Goal: Information Seeking & Learning: Learn about a topic

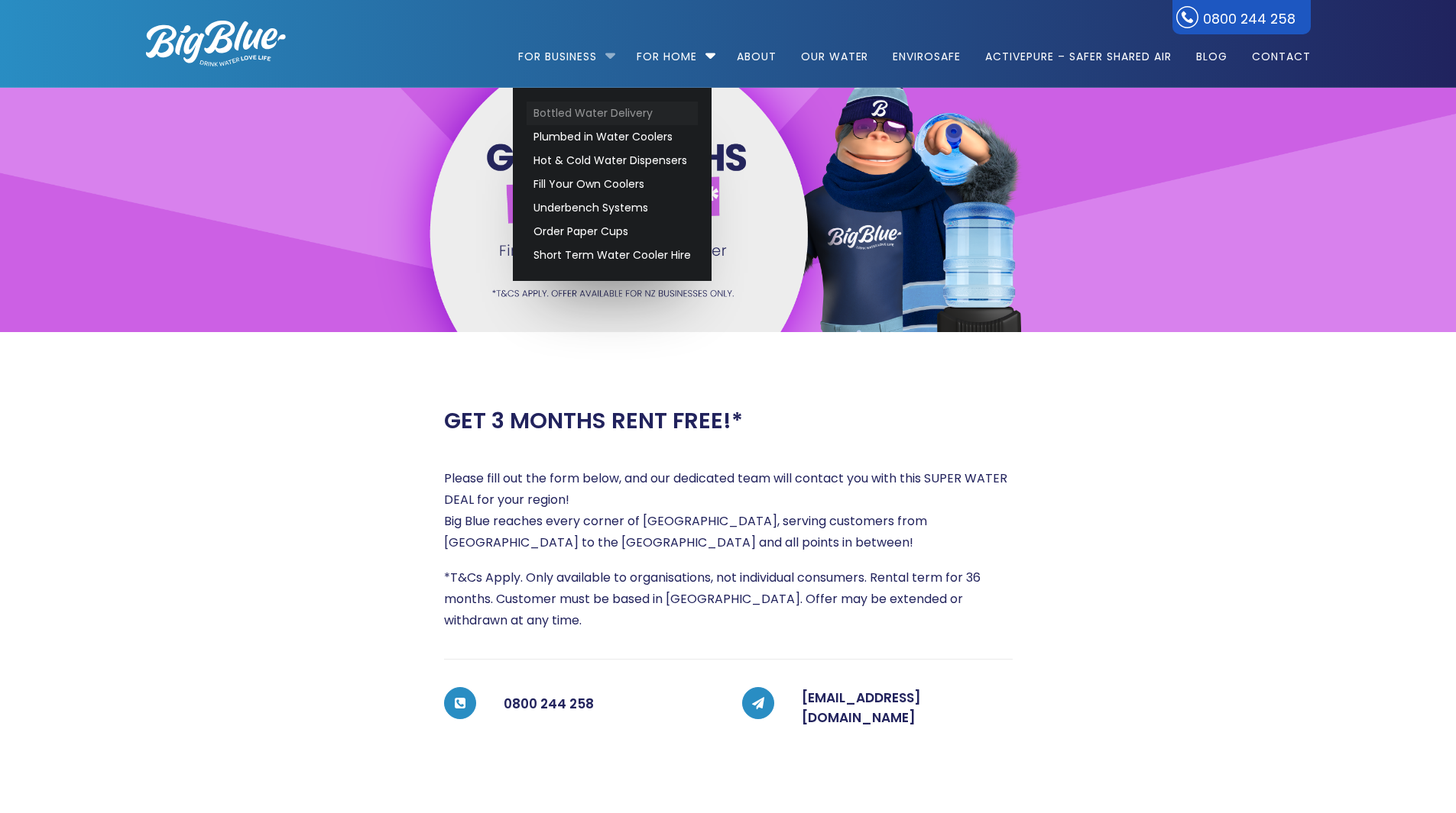
click at [577, 109] on link "Bottled Water Delivery" at bounding box center [612, 113] width 171 height 24
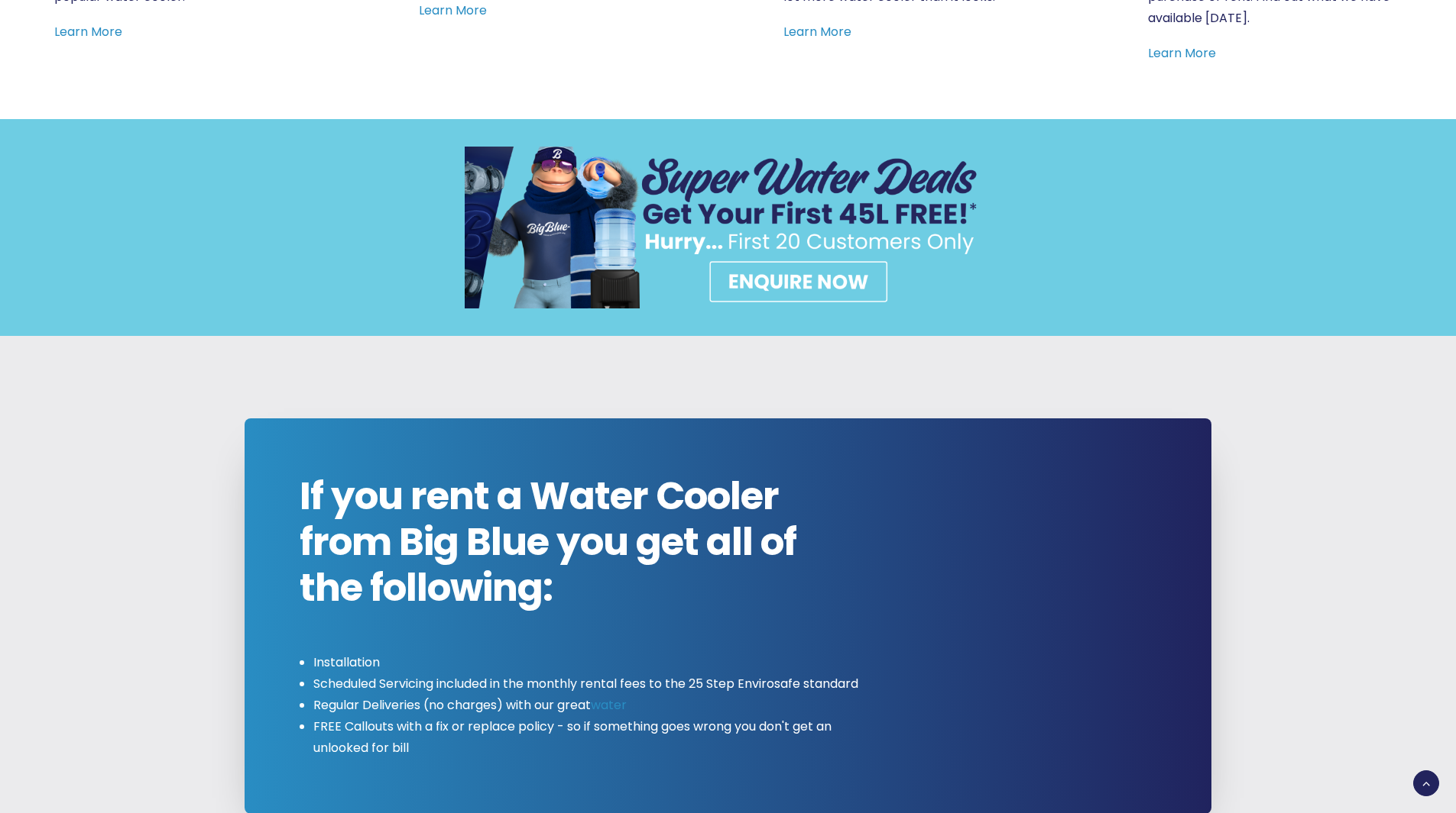
scroll to position [1375, 0]
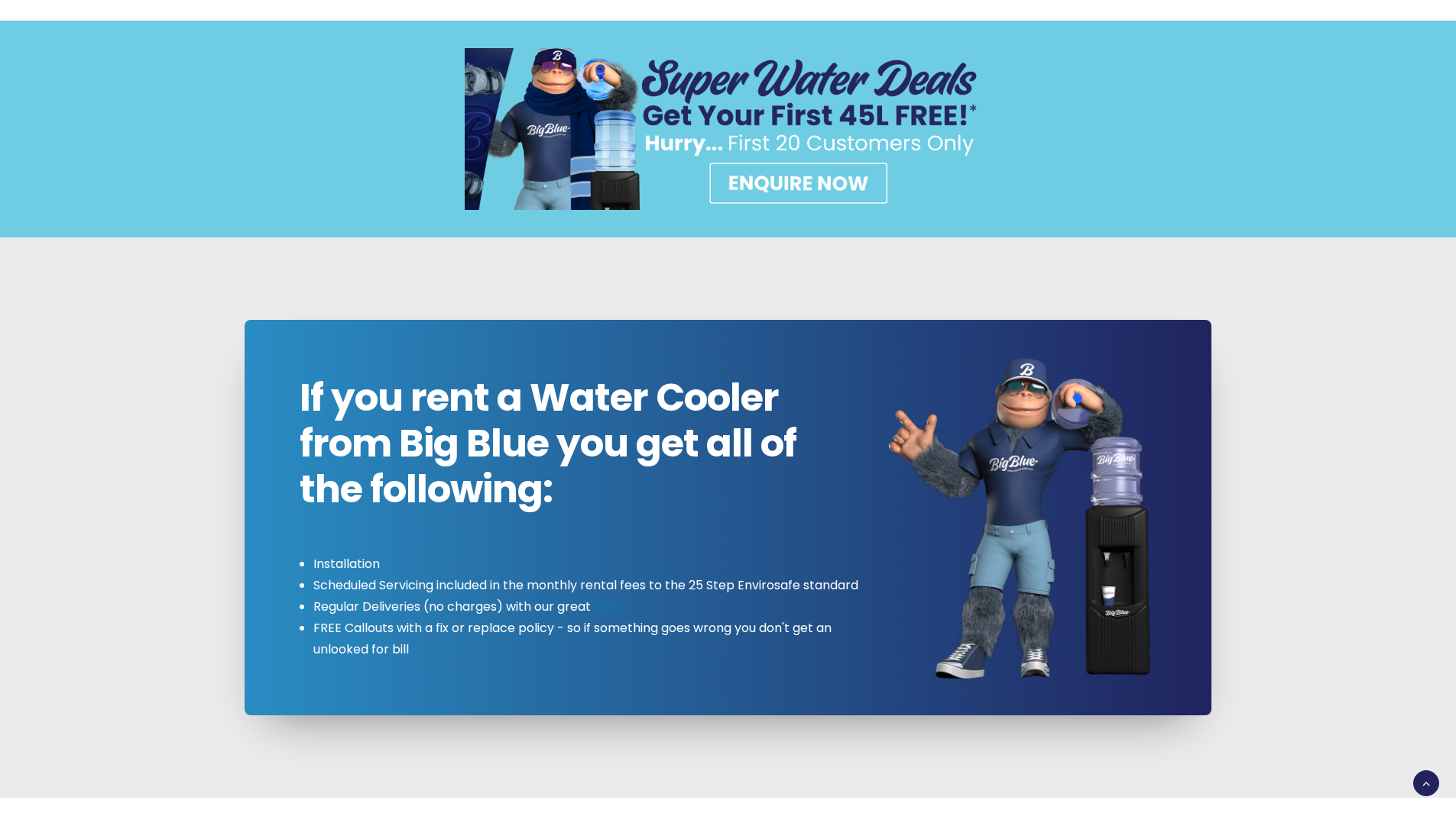
click at [607, 616] on link "water" at bounding box center [609, 607] width 36 height 18
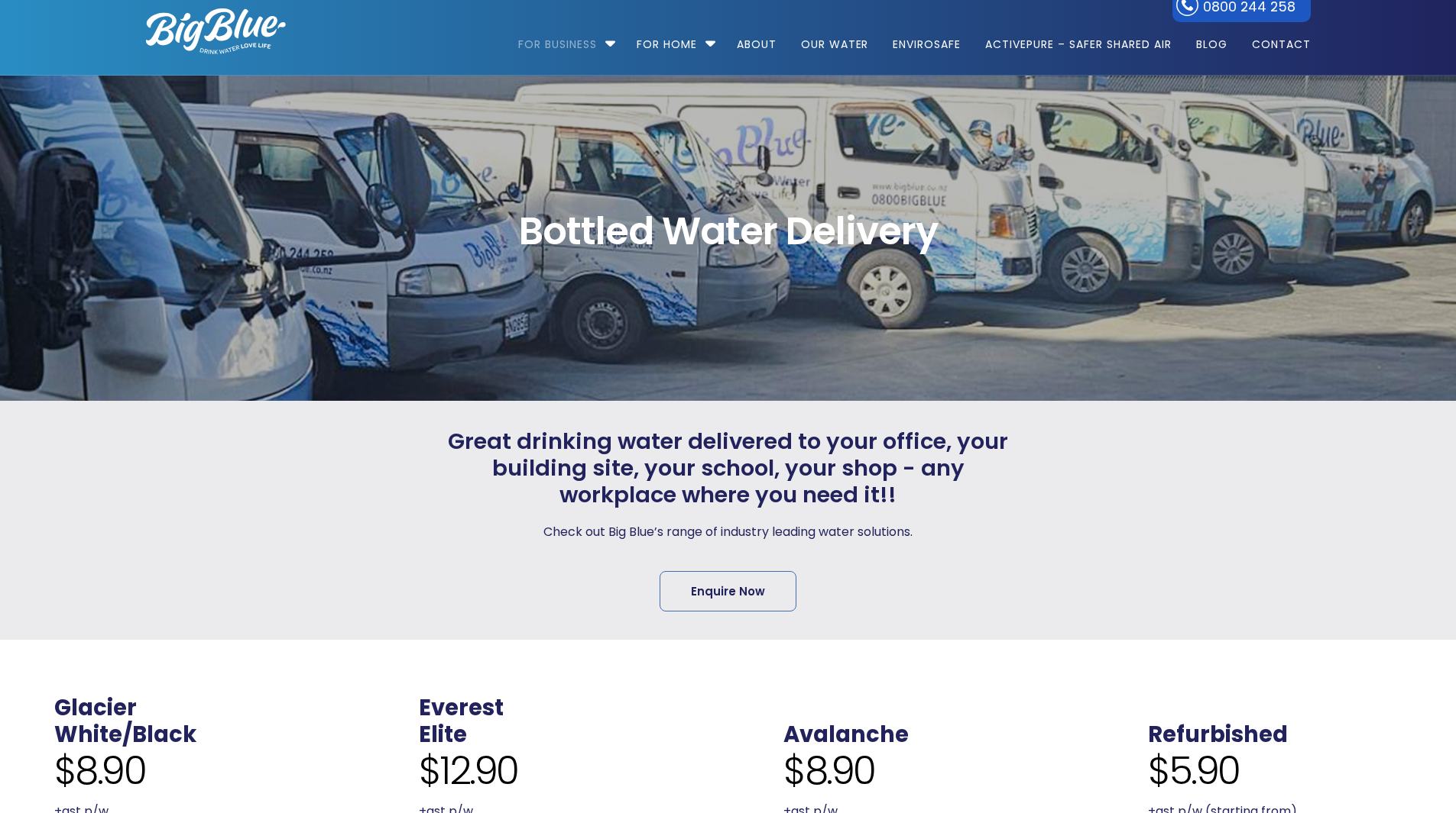
scroll to position [0, 0]
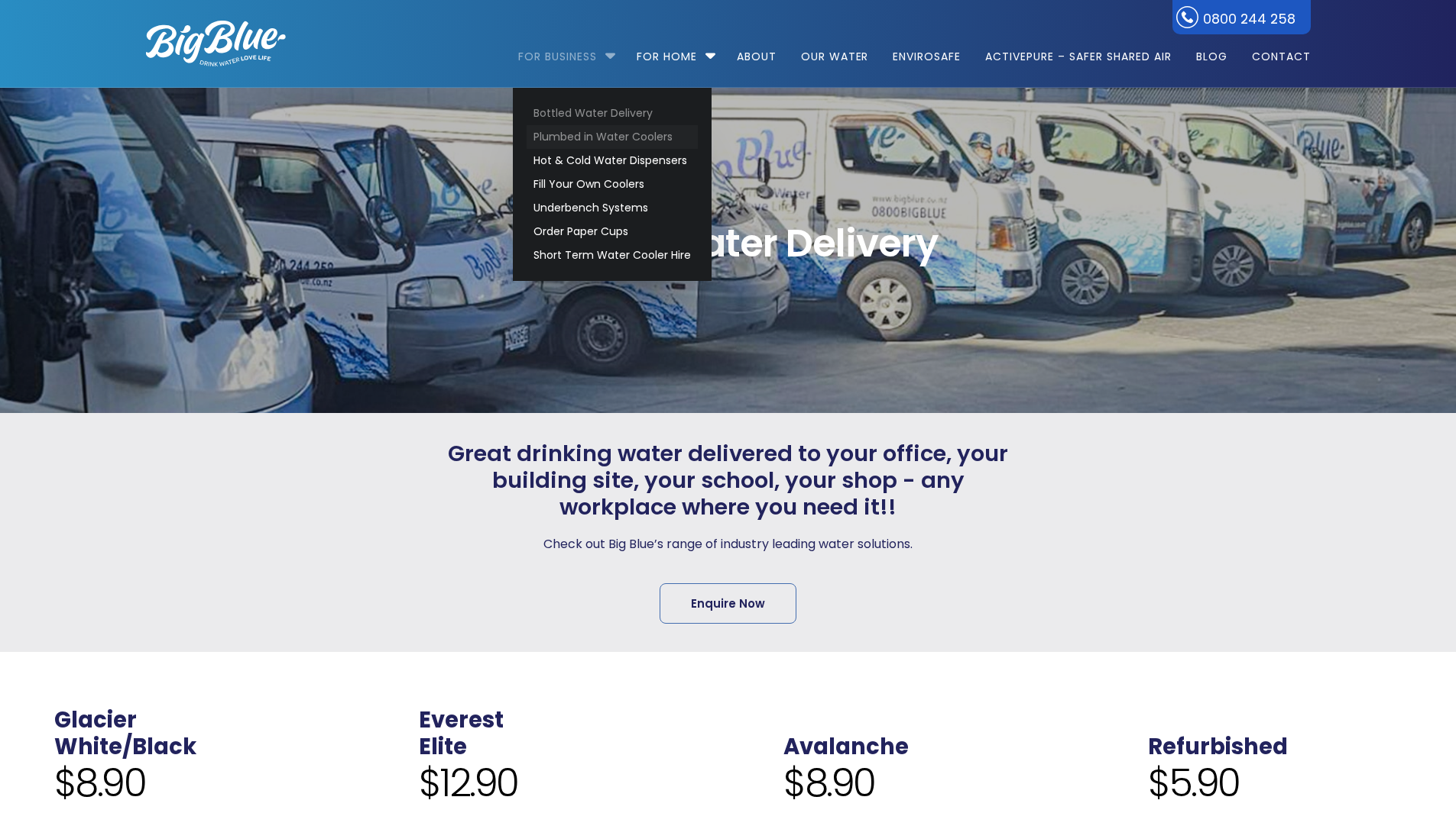
click at [655, 137] on link "Plumbed in Water Coolers" at bounding box center [612, 137] width 171 height 24
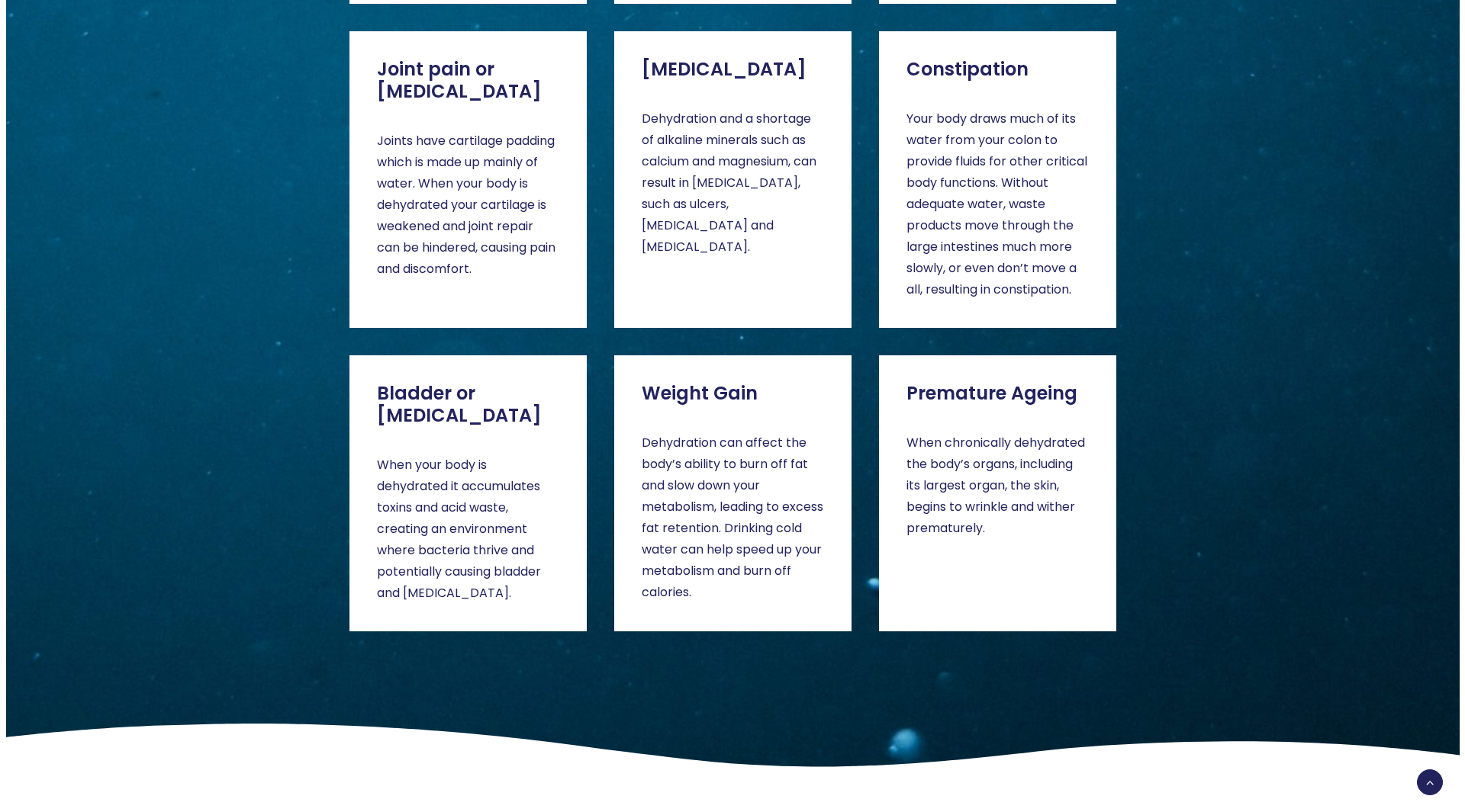
scroll to position [2899, 0]
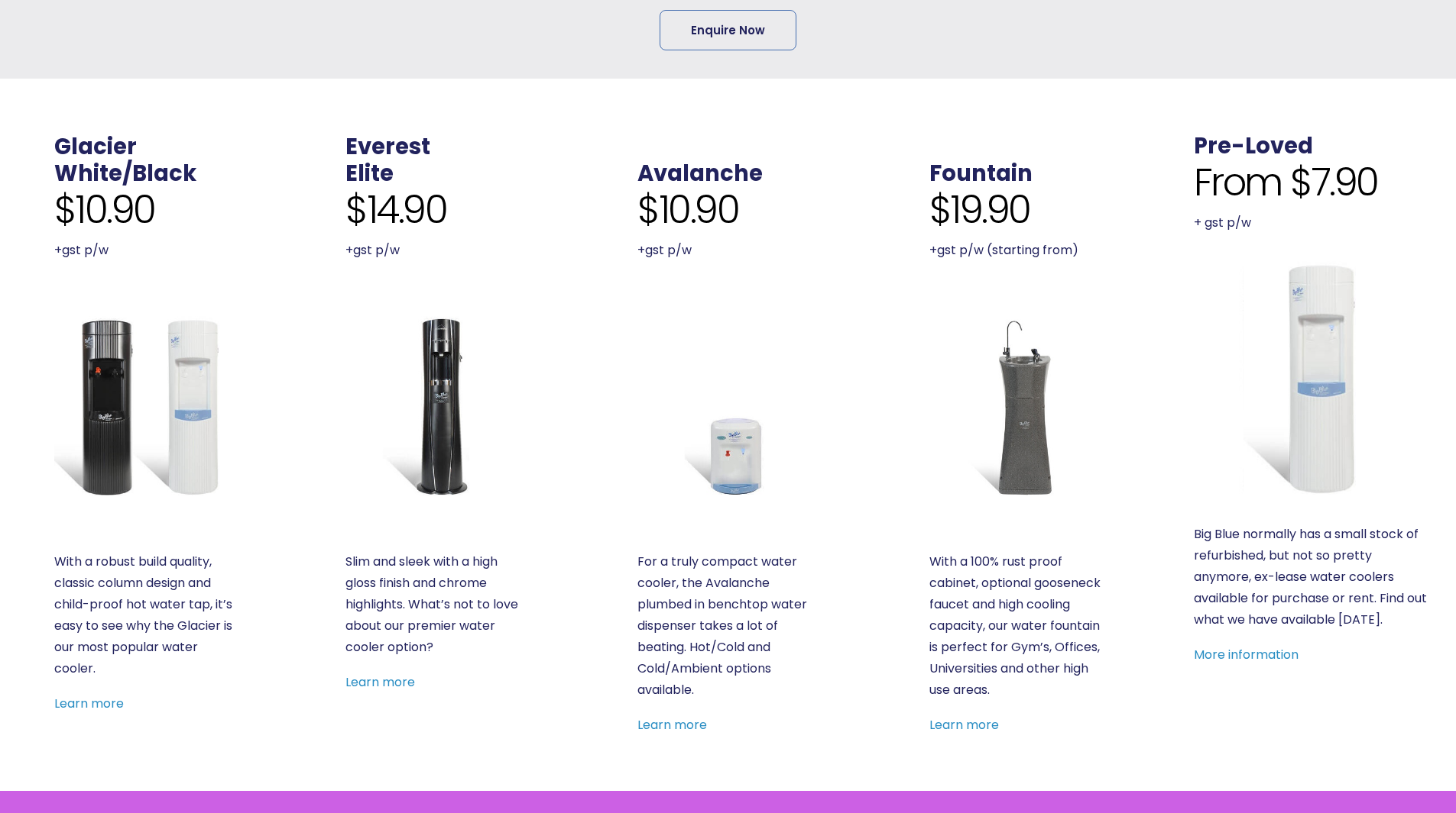
scroll to position [535, 0]
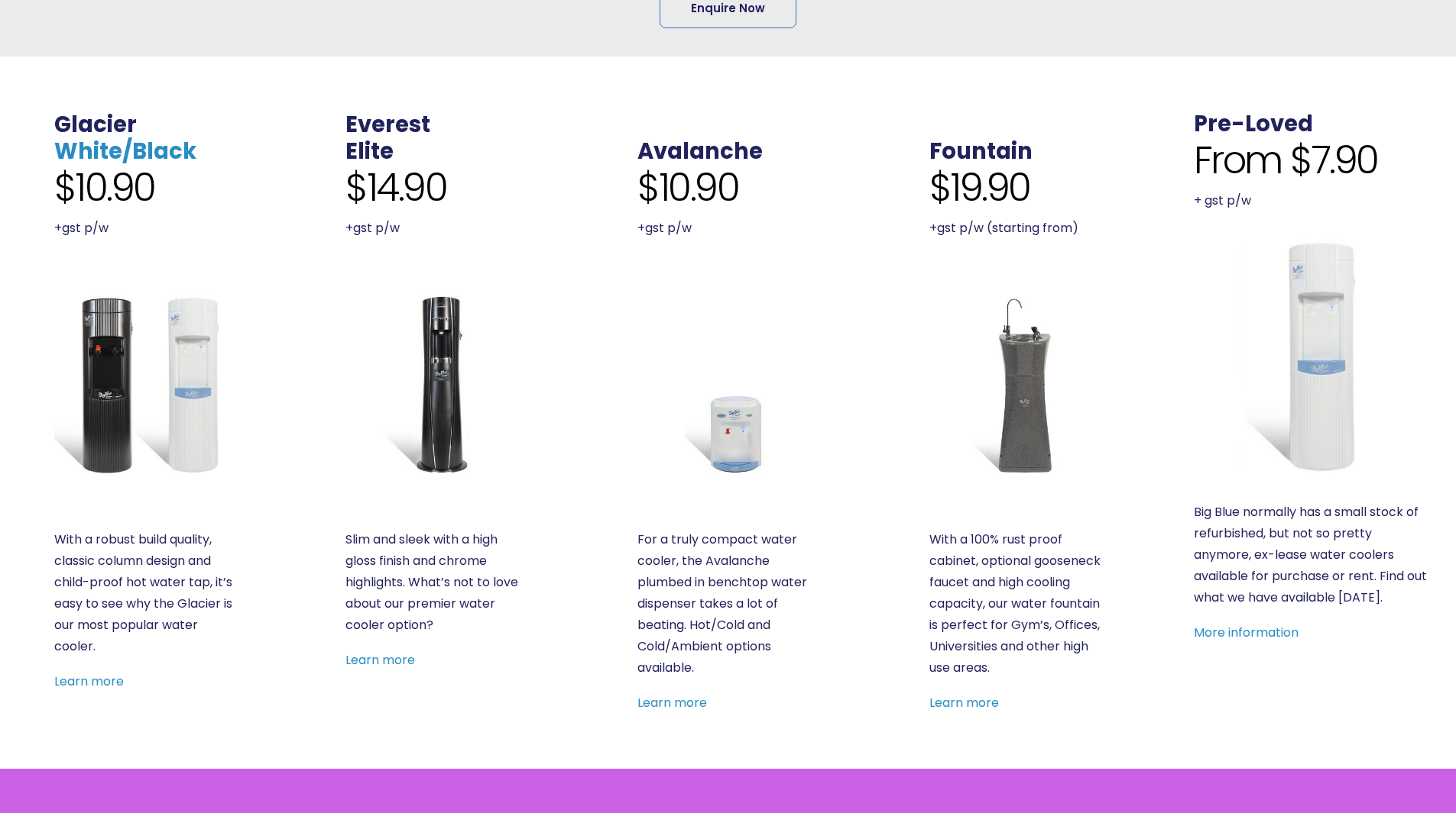
click at [91, 147] on link "White/Black" at bounding box center [125, 151] width 142 height 30
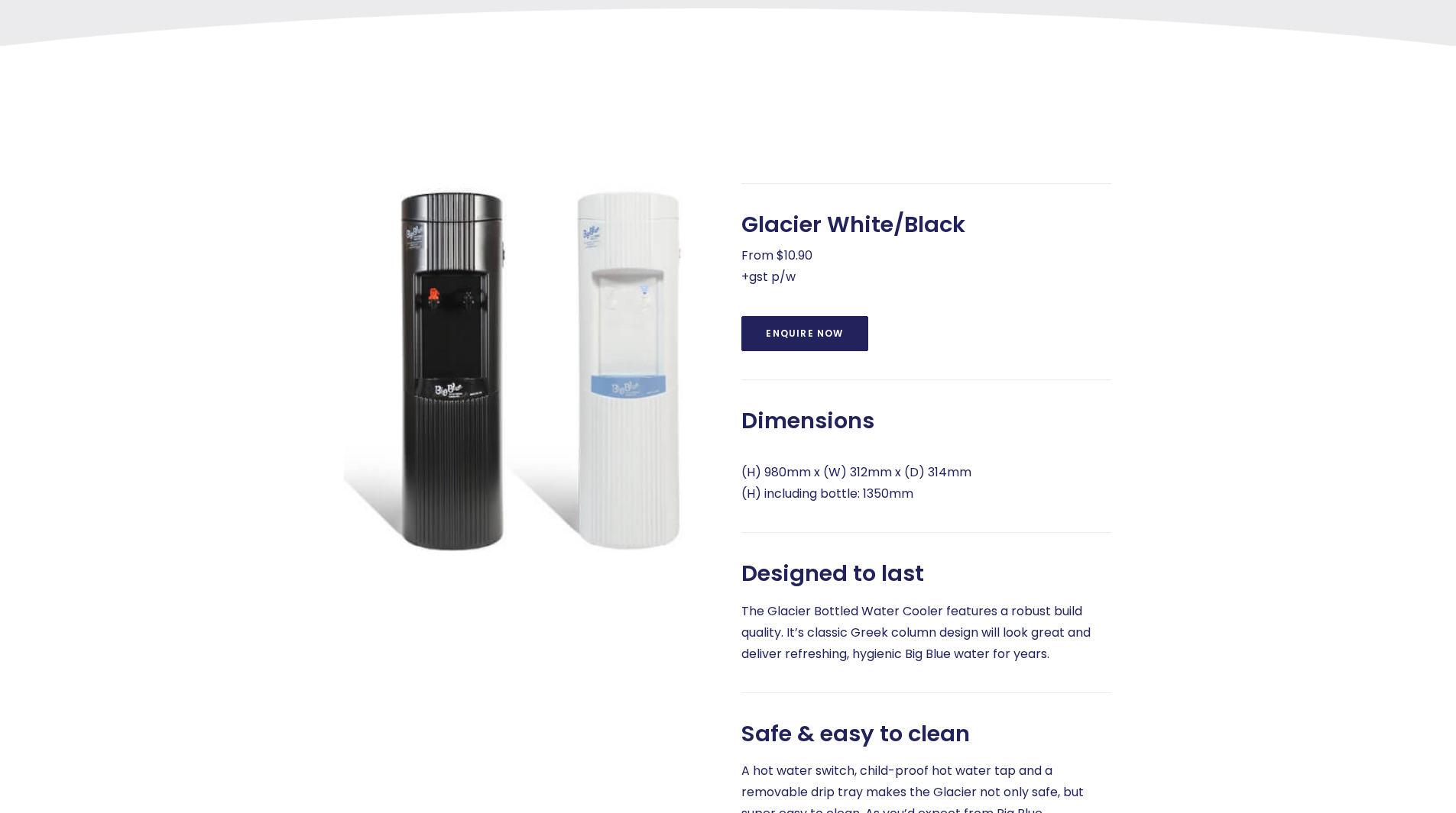
scroll to position [535, 0]
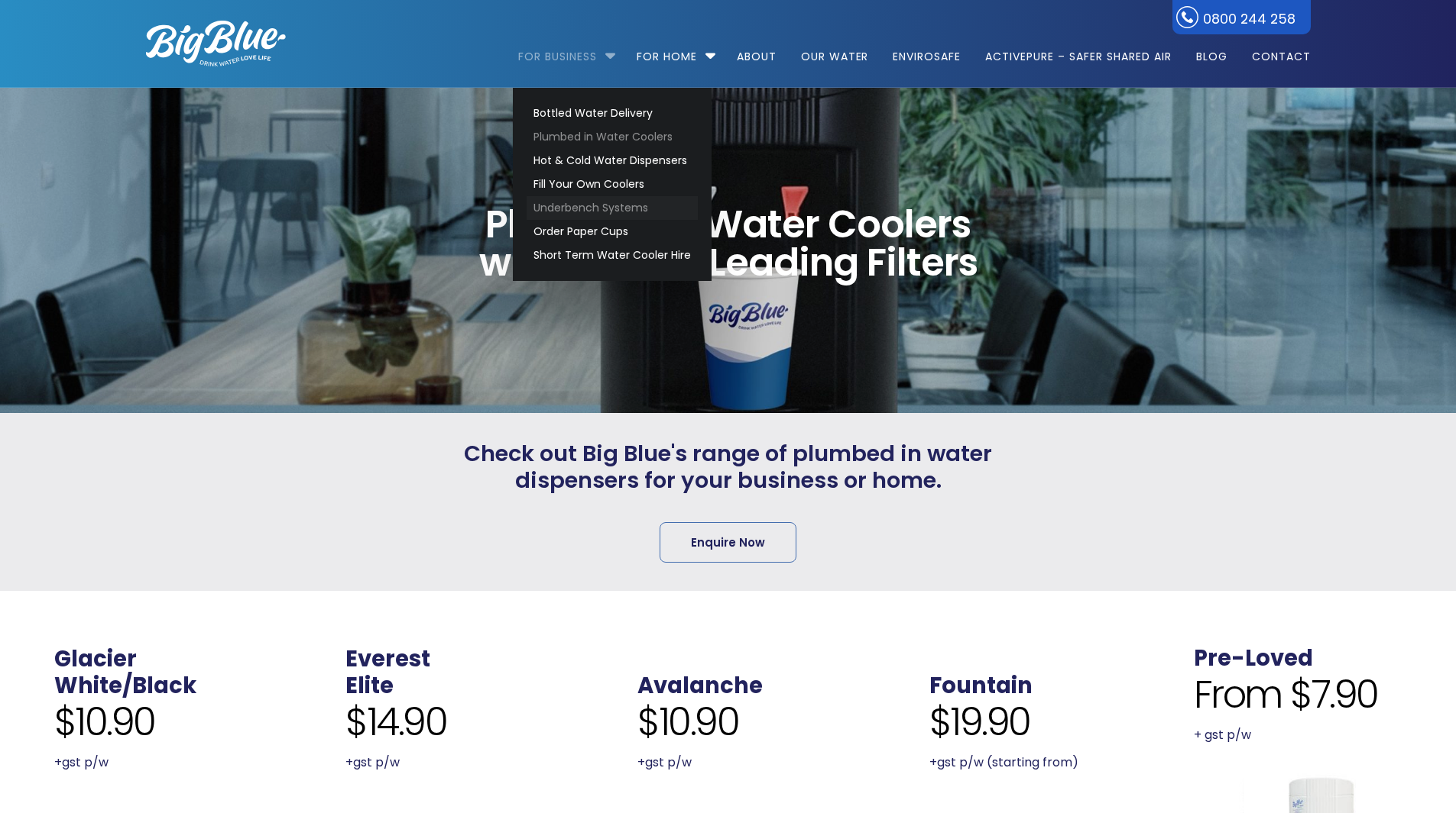
click at [591, 204] on link "Underbench Systems" at bounding box center [612, 208] width 171 height 24
click at [585, 57] on link "For Business" at bounding box center [562, 49] width 89 height 99
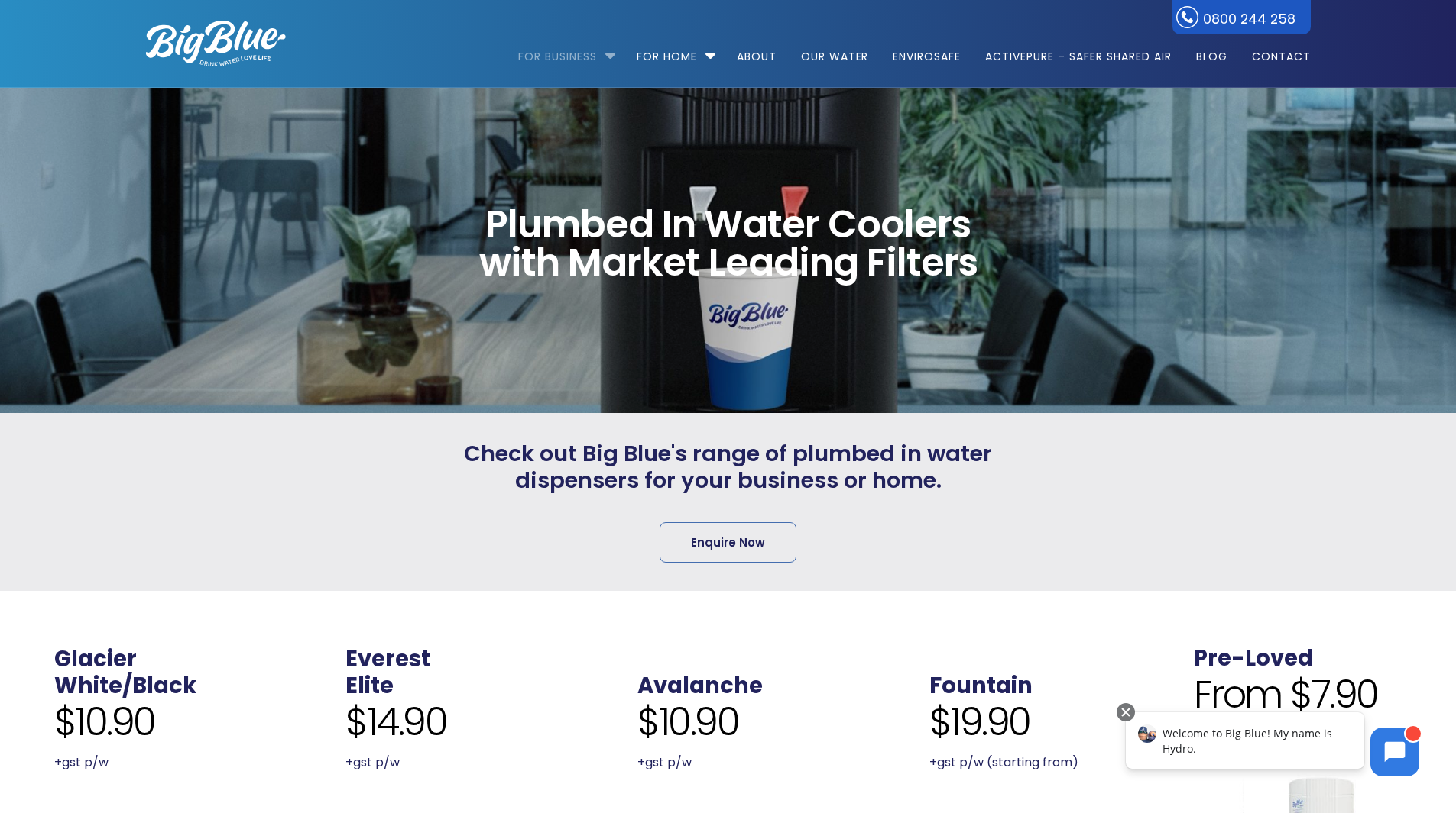
click at [577, 58] on link "For Business" at bounding box center [562, 49] width 89 height 99
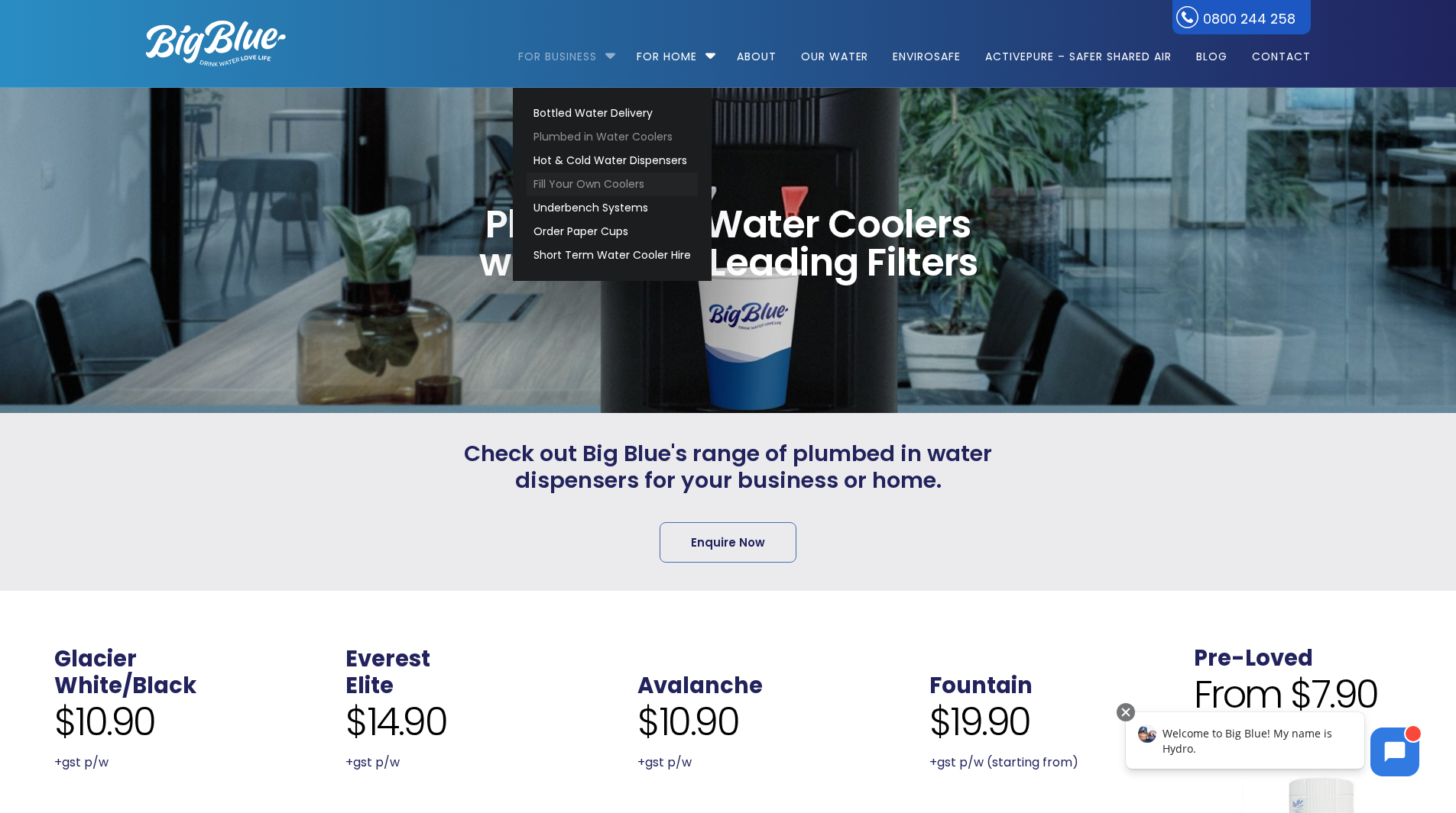
click at [609, 186] on link "Fill Your Own Coolers" at bounding box center [612, 184] width 171 height 24
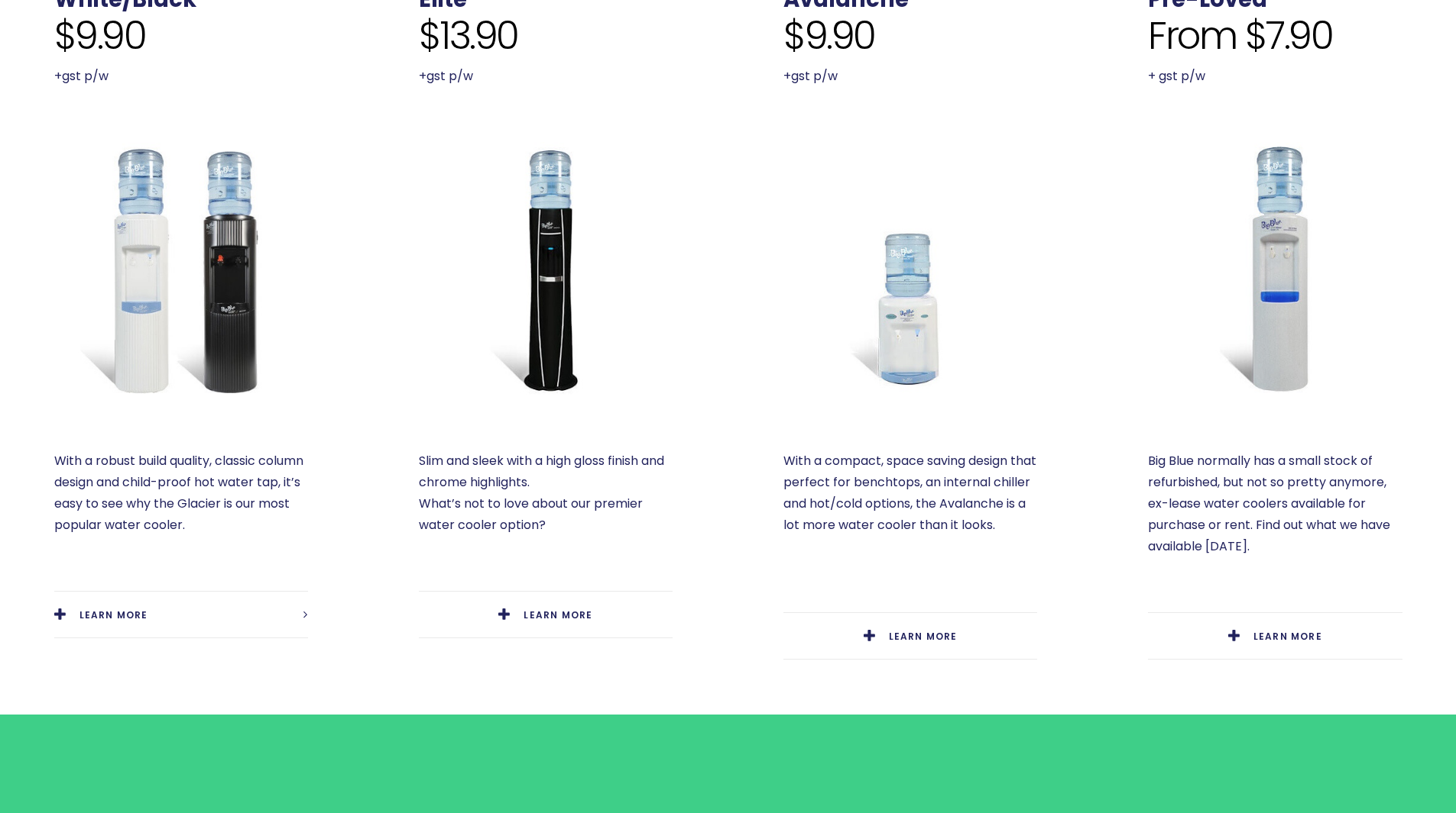
scroll to position [688, 0]
click at [106, 619] on span "LEARN MORE" at bounding box center [113, 615] width 69 height 13
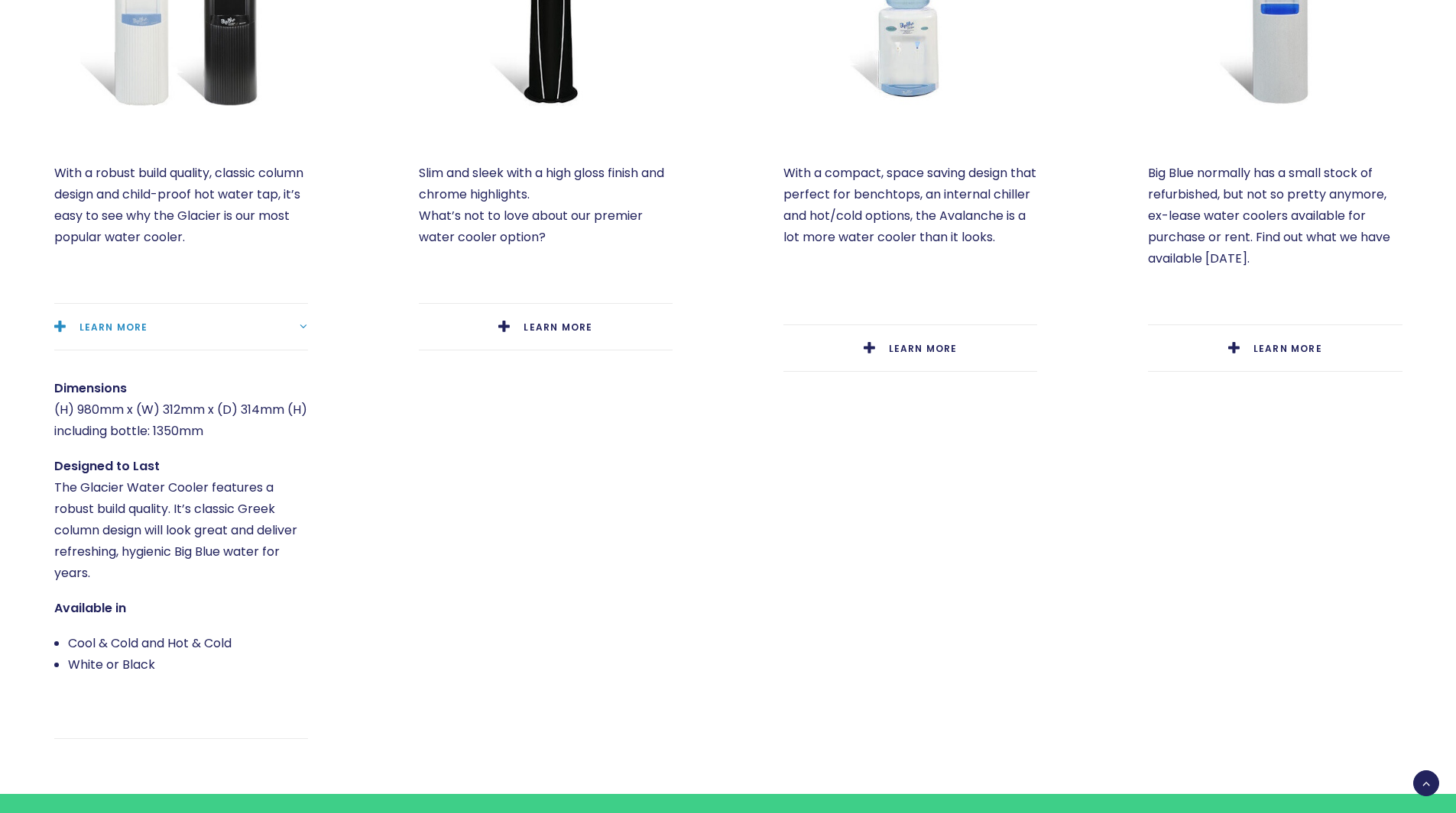
scroll to position [993, 0]
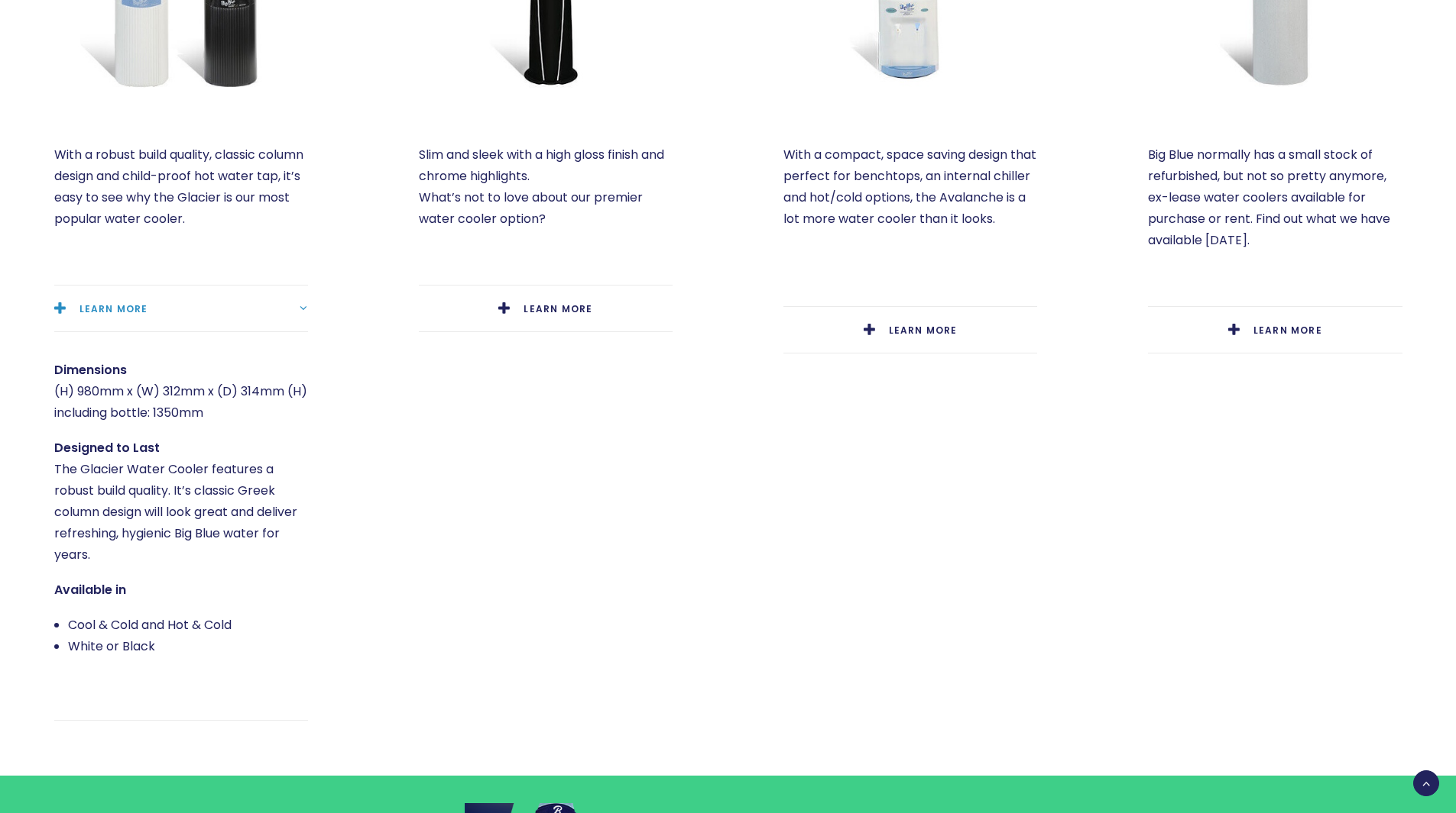
click at [94, 313] on span "LEARN MORE" at bounding box center [113, 309] width 69 height 13
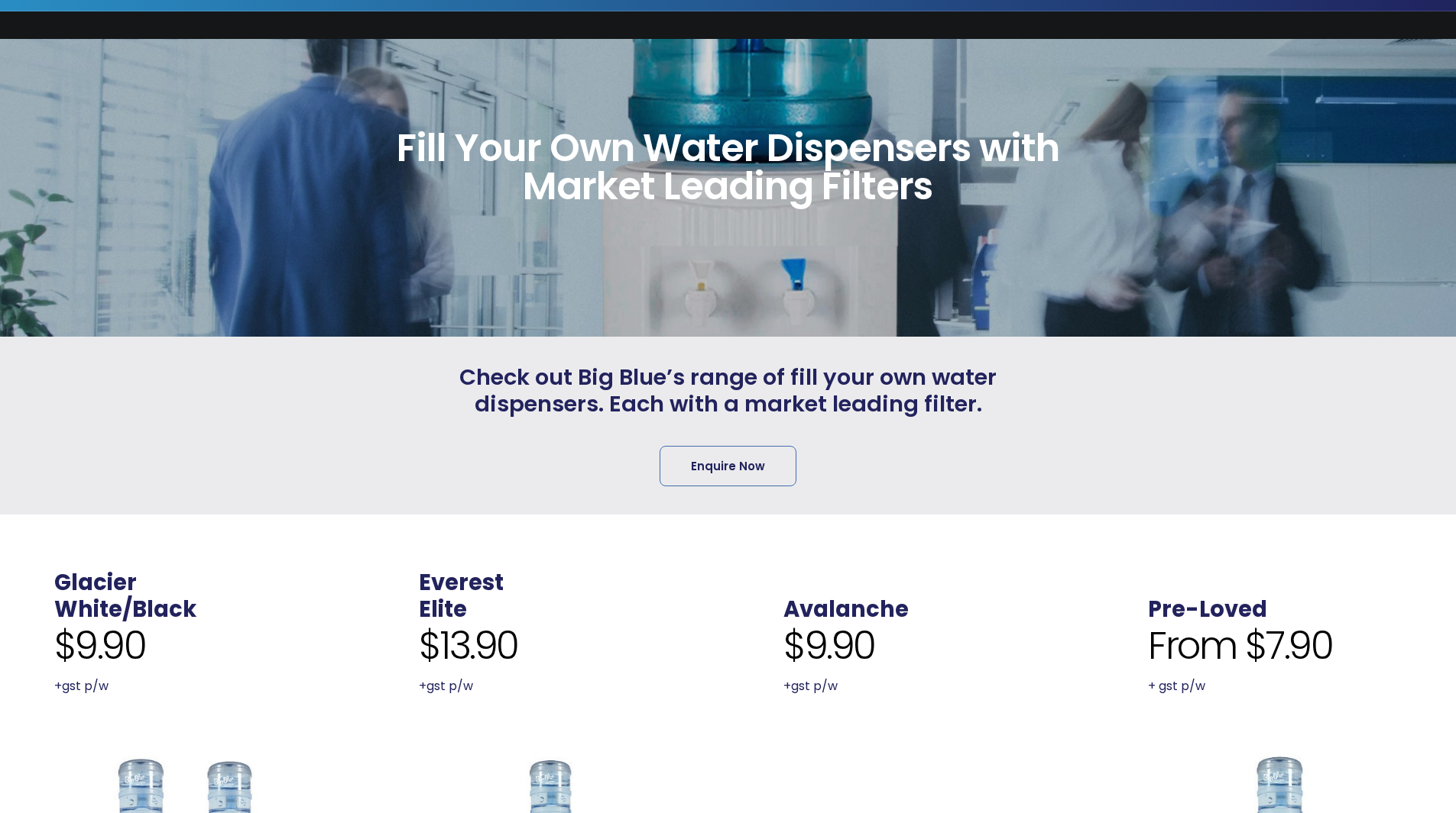
scroll to position [0, 0]
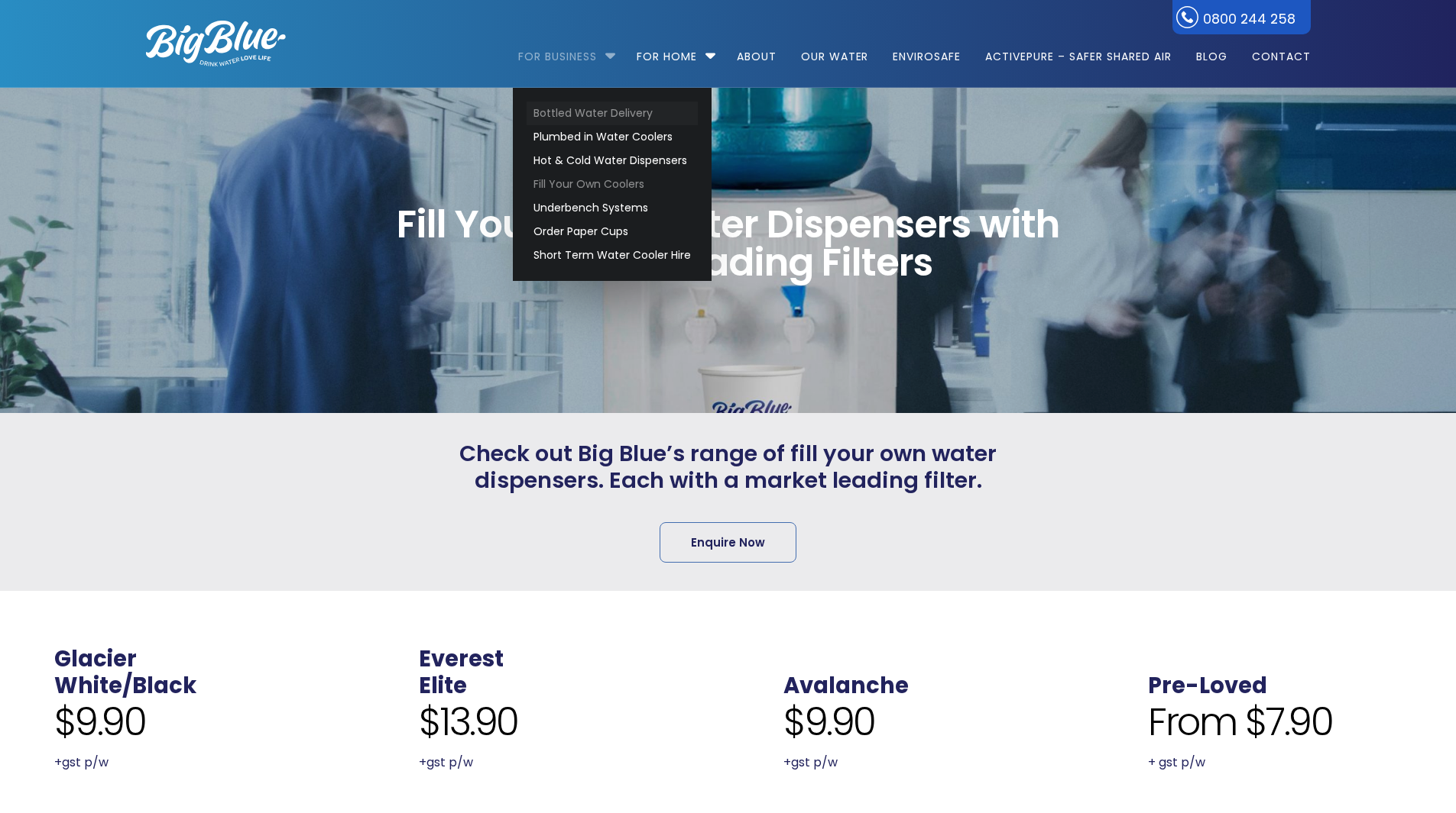
click at [604, 114] on link "Bottled Water Delivery" at bounding box center [612, 113] width 171 height 24
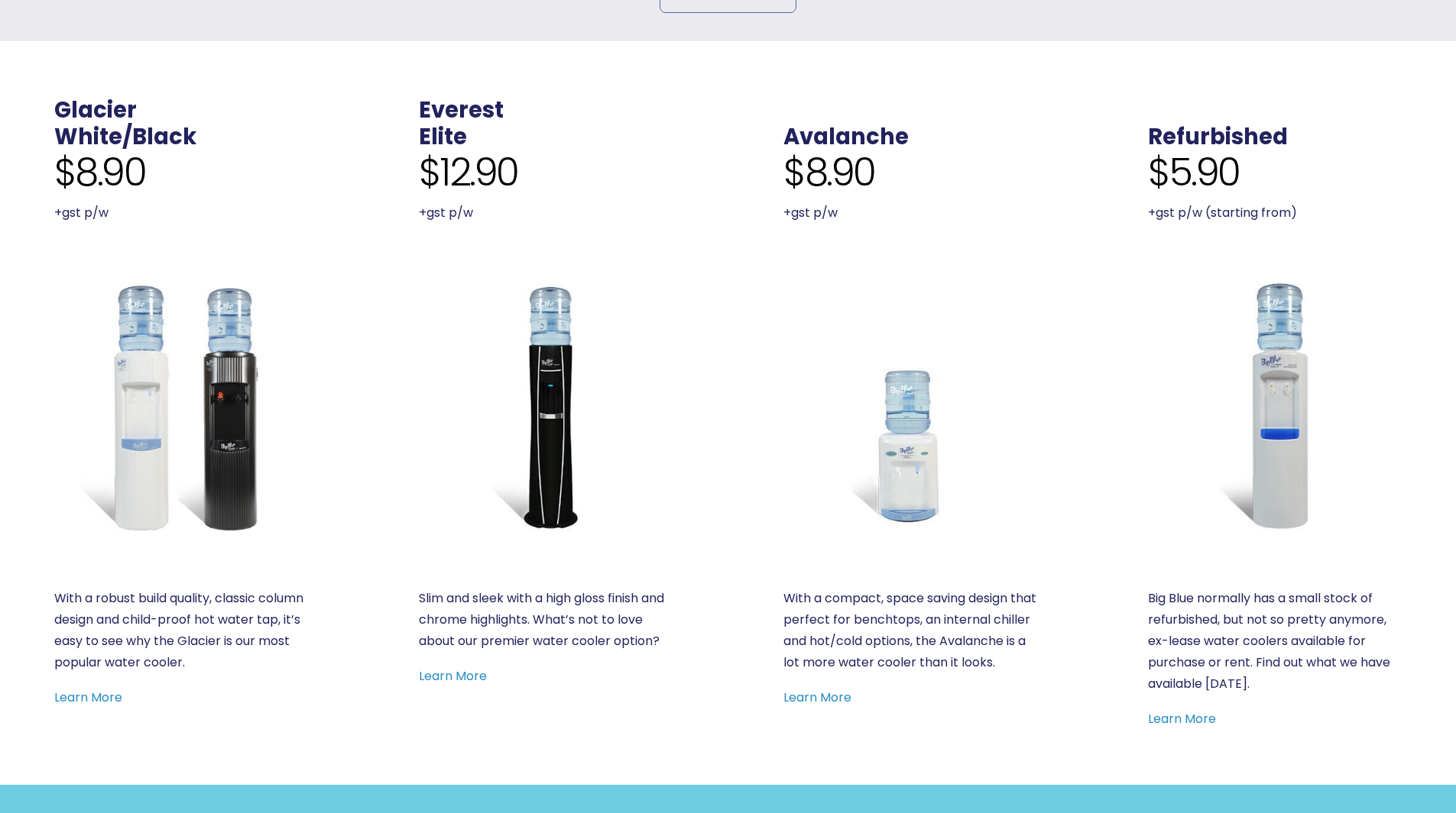
scroll to position [764, 0]
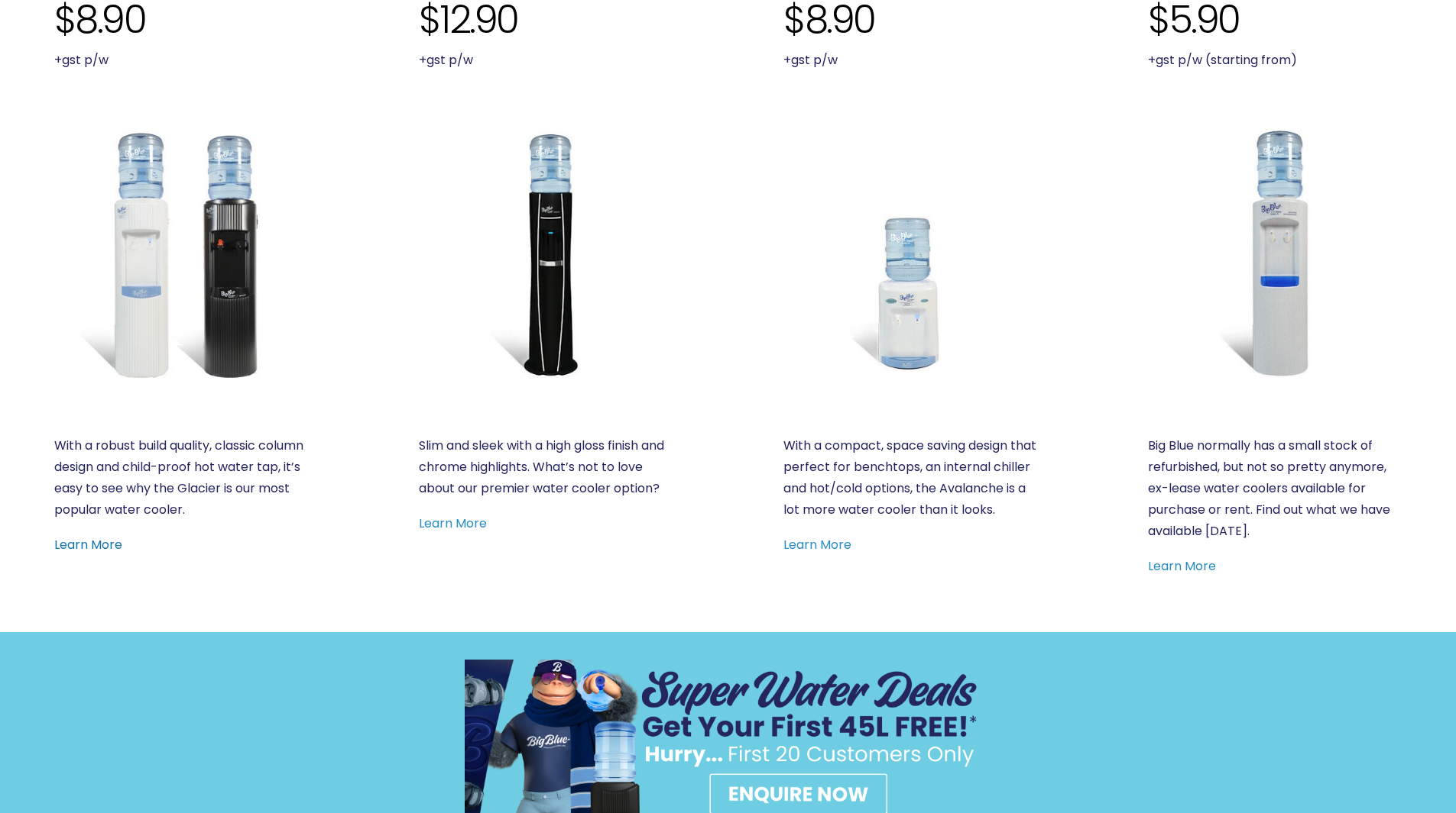
click at [99, 543] on link "Learn More" at bounding box center [88, 545] width 68 height 18
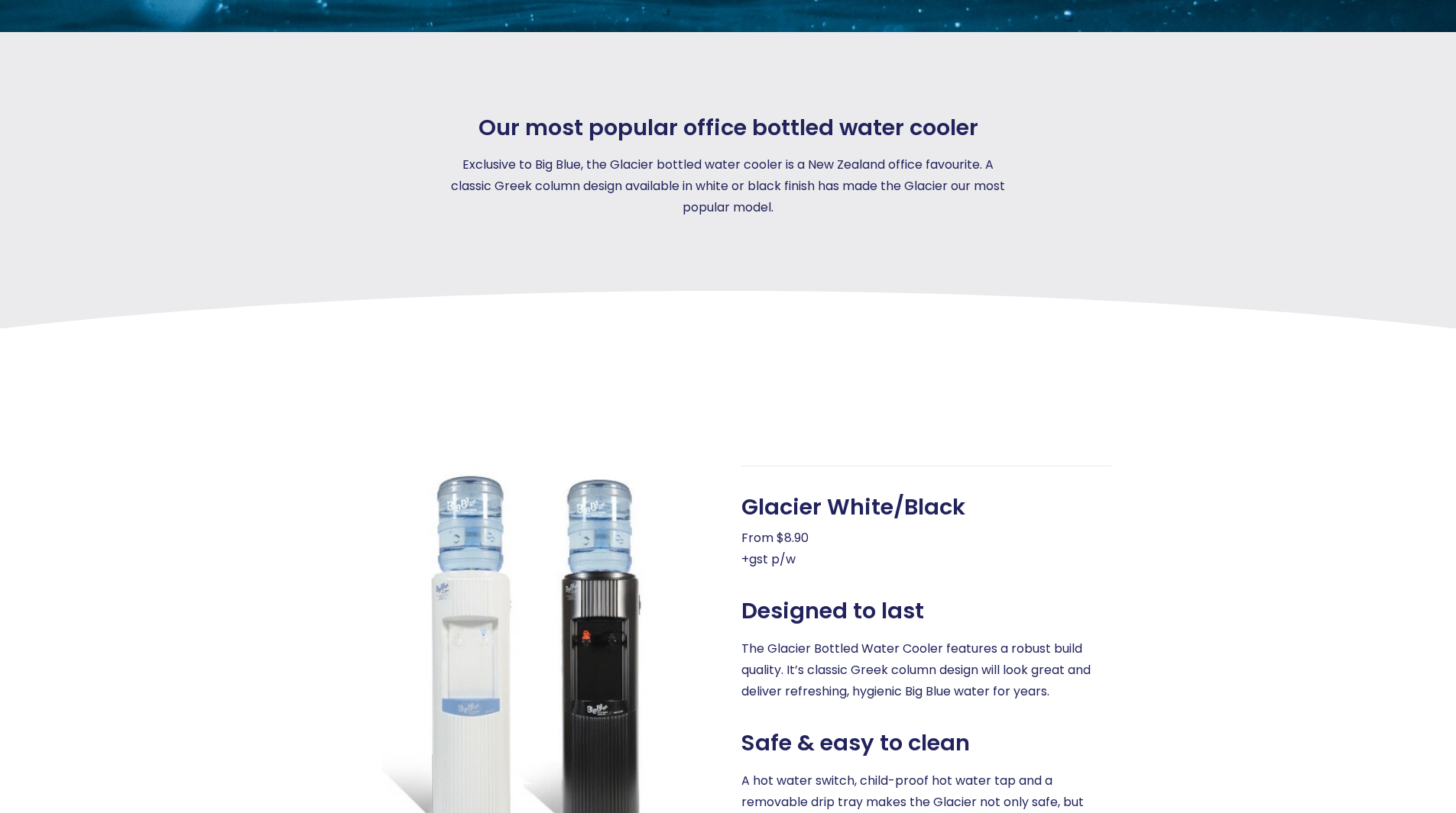
scroll to position [484, 0]
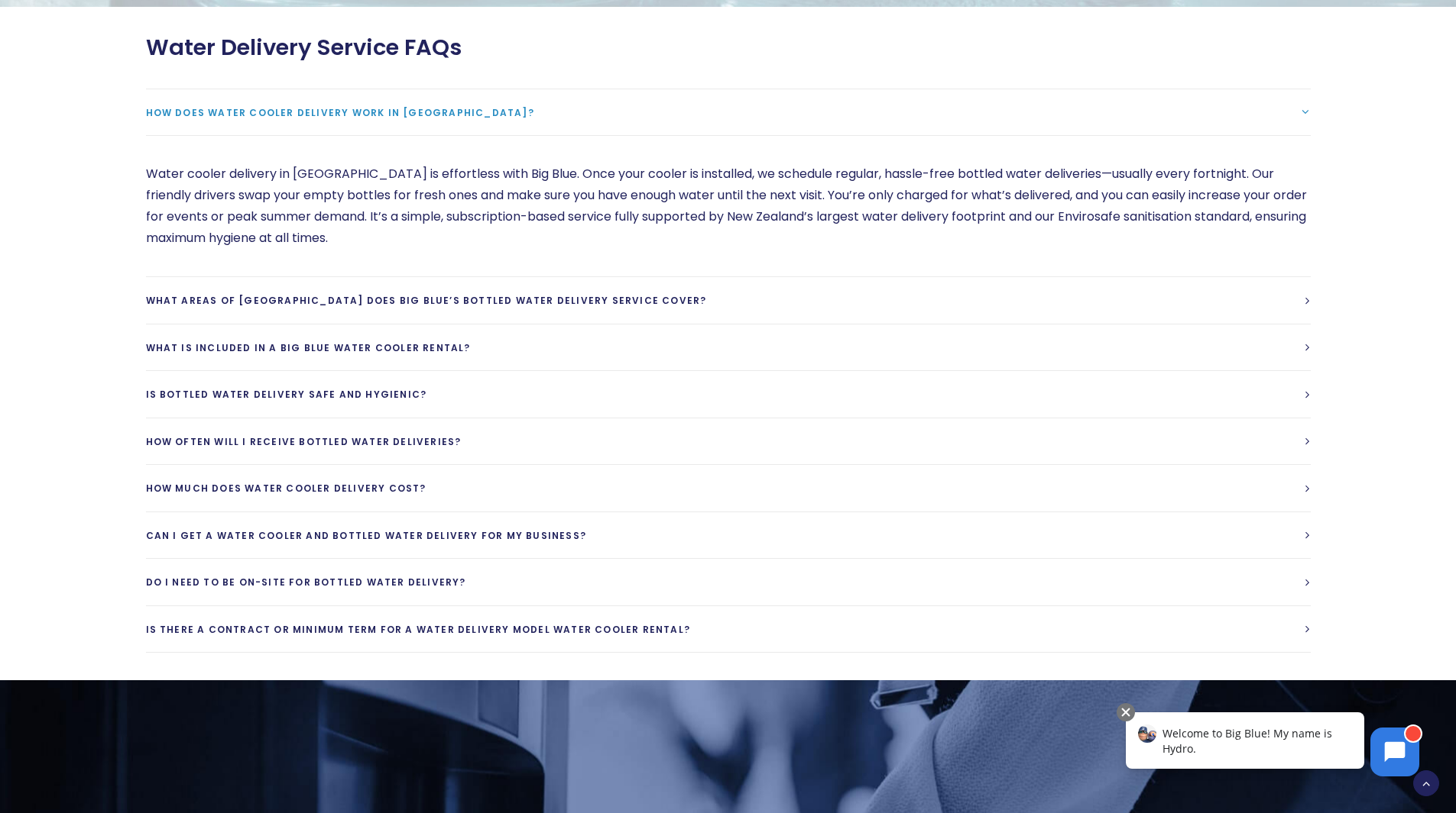
scroll to position [3895, 0]
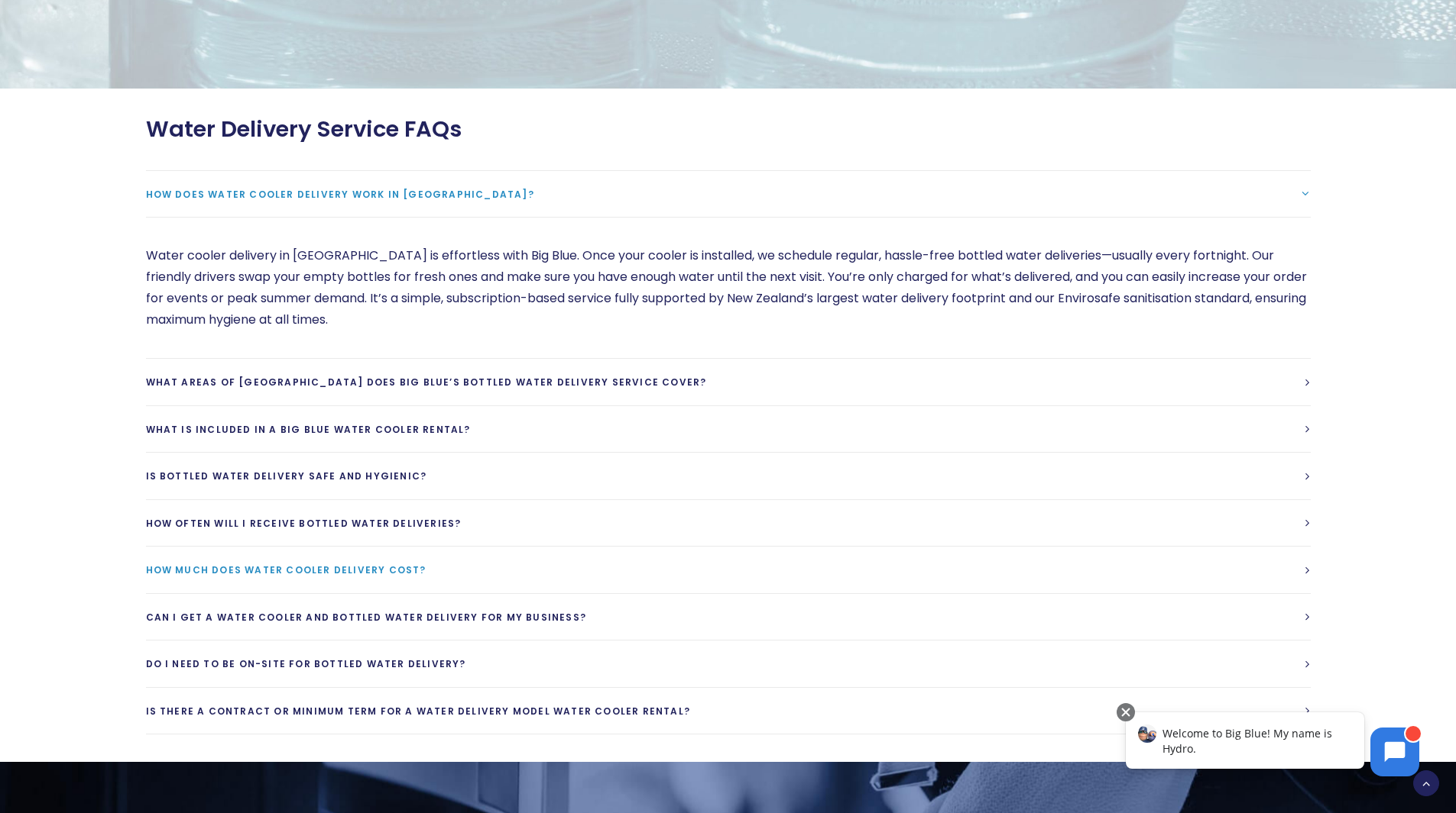
click at [328, 567] on span "How much does water cooler delivery cost?" at bounding box center [286, 570] width 280 height 13
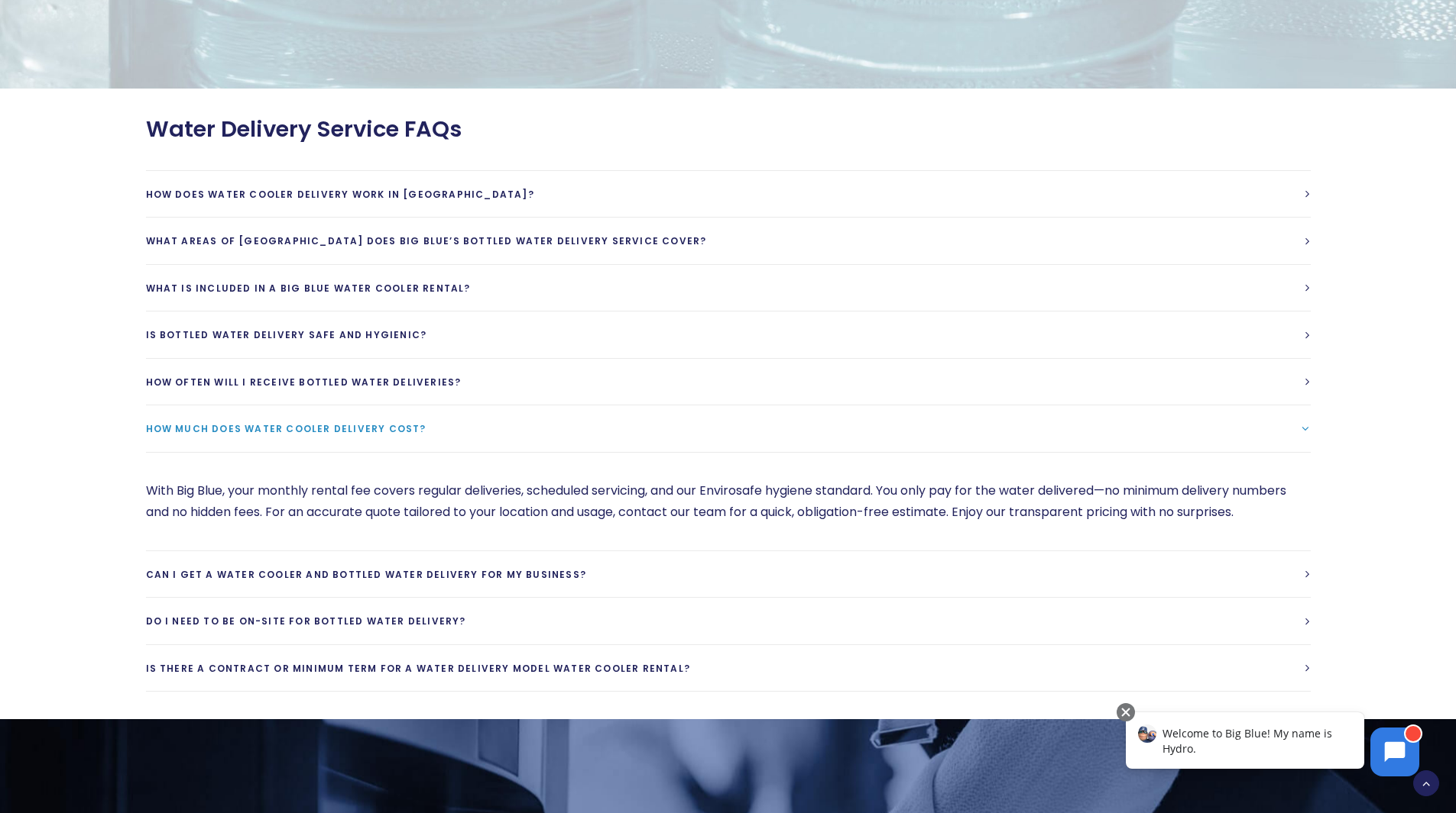
click at [271, 422] on link "How much does water cooler delivery cost?" at bounding box center [728, 429] width 1165 height 46
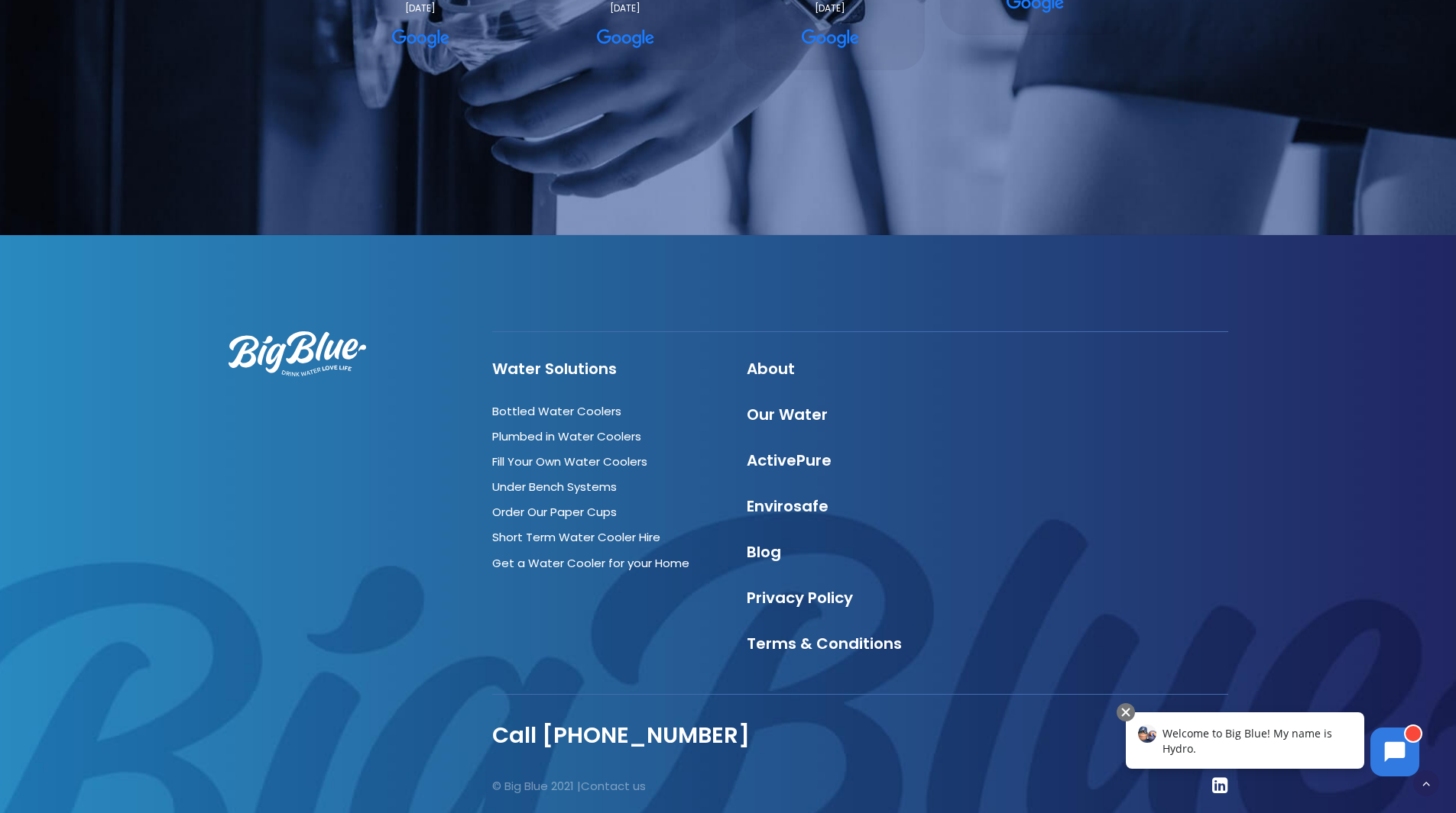
scroll to position [4889, 0]
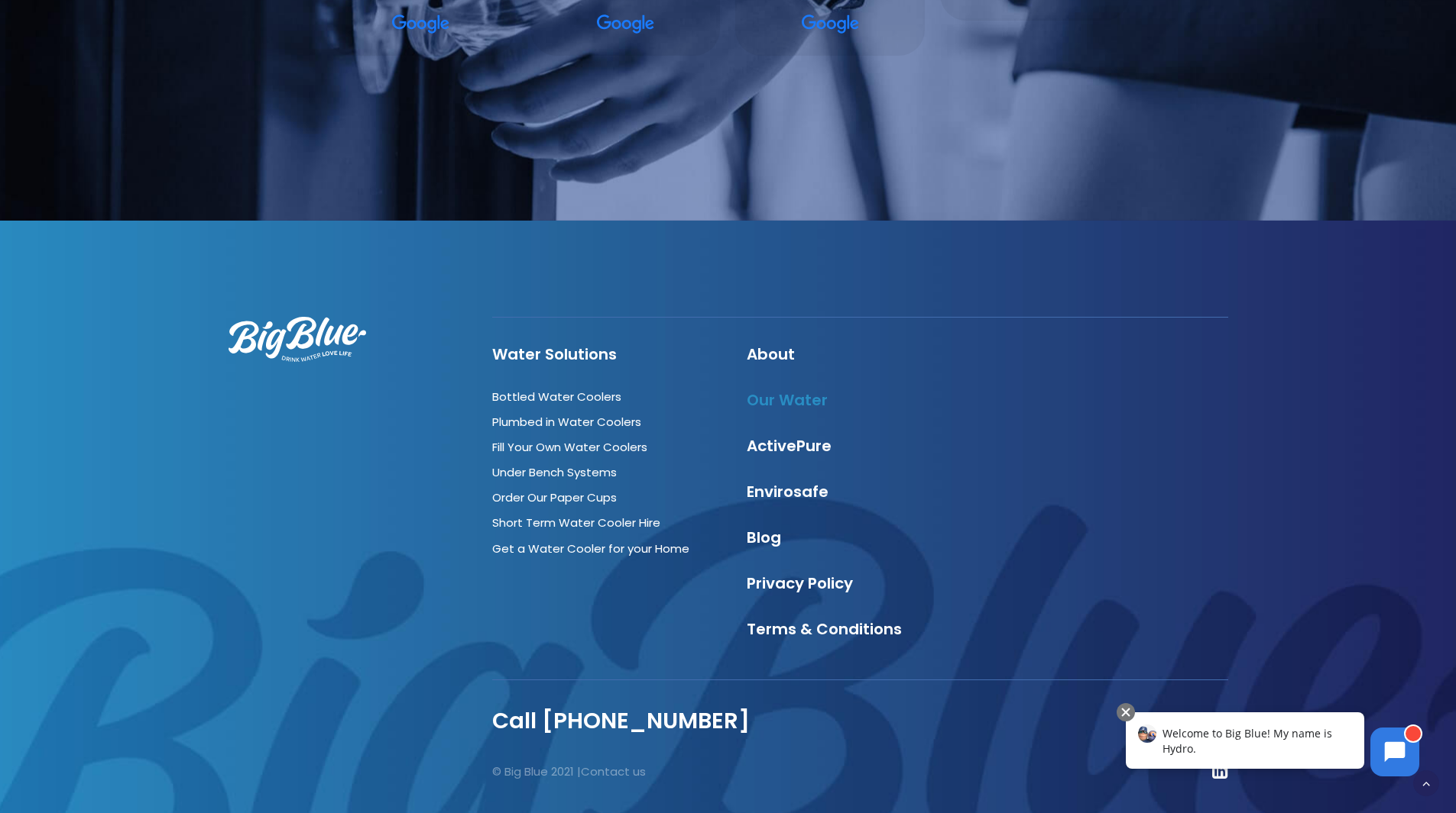
click at [794, 398] on link "Our Water" at bounding box center [787, 400] width 81 height 21
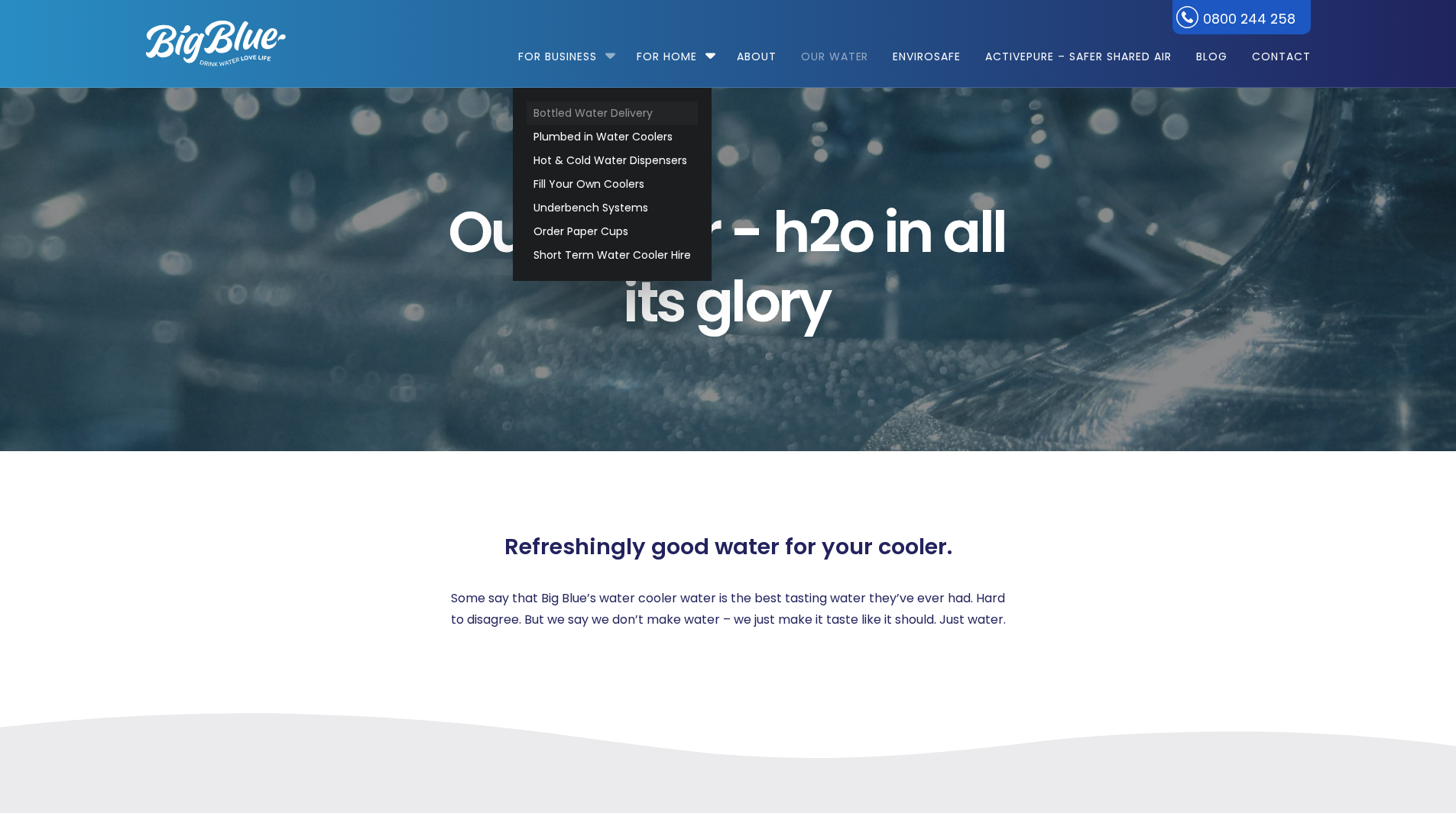
click at [624, 118] on link "Bottled Water Delivery" at bounding box center [612, 113] width 171 height 24
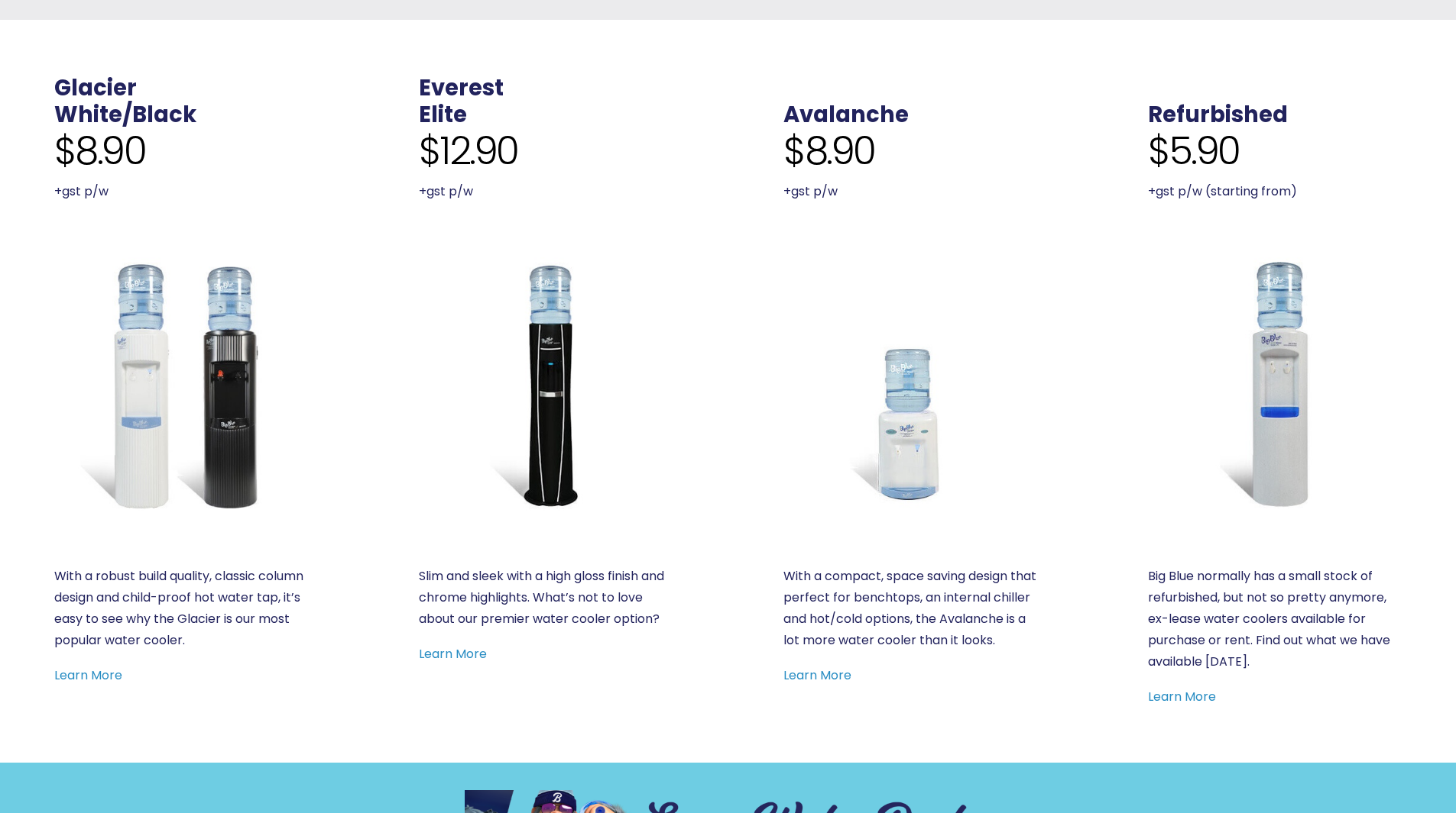
scroll to position [611, 0]
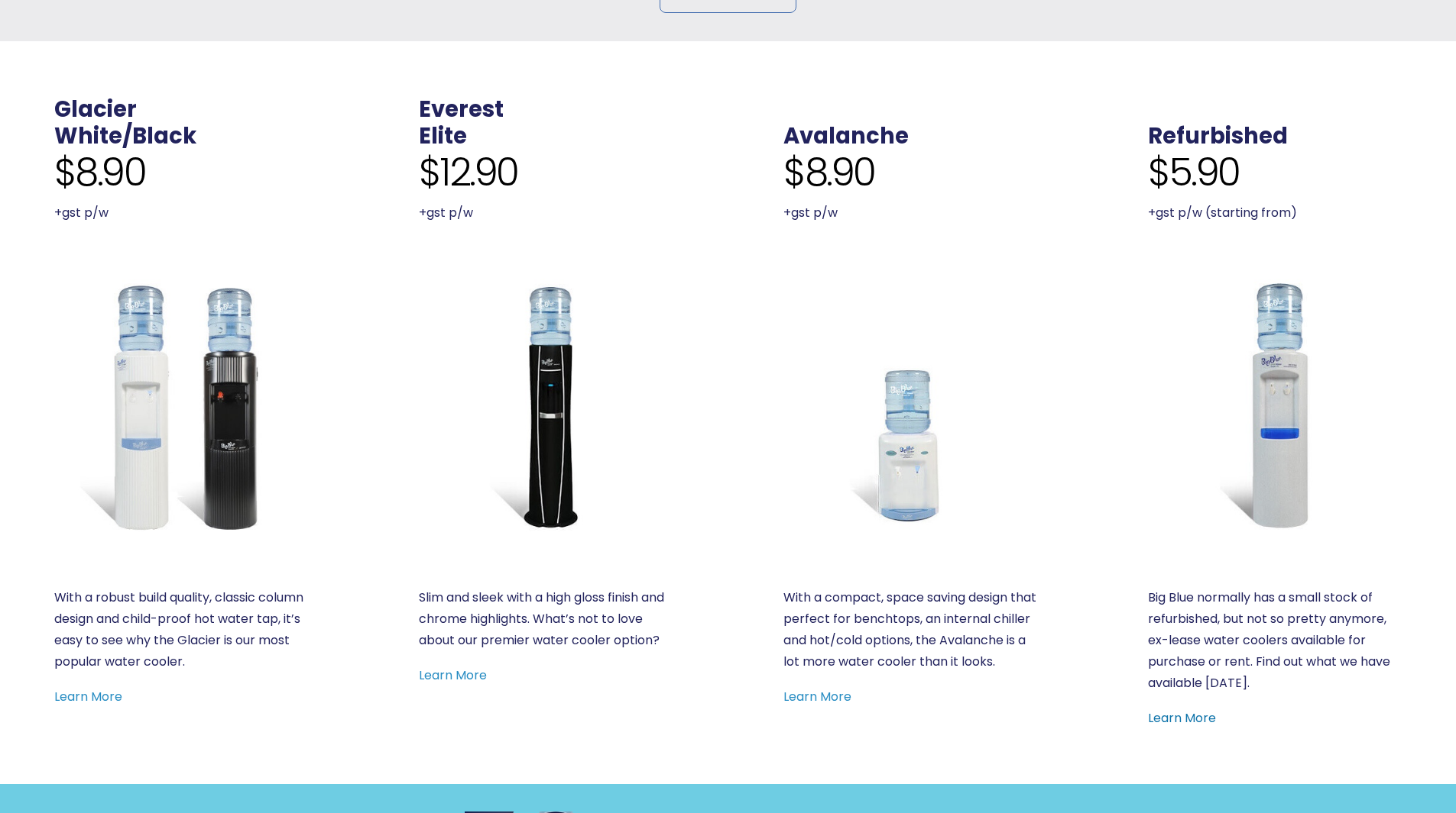
click at [1175, 716] on link "Learn More" at bounding box center [1182, 719] width 68 height 18
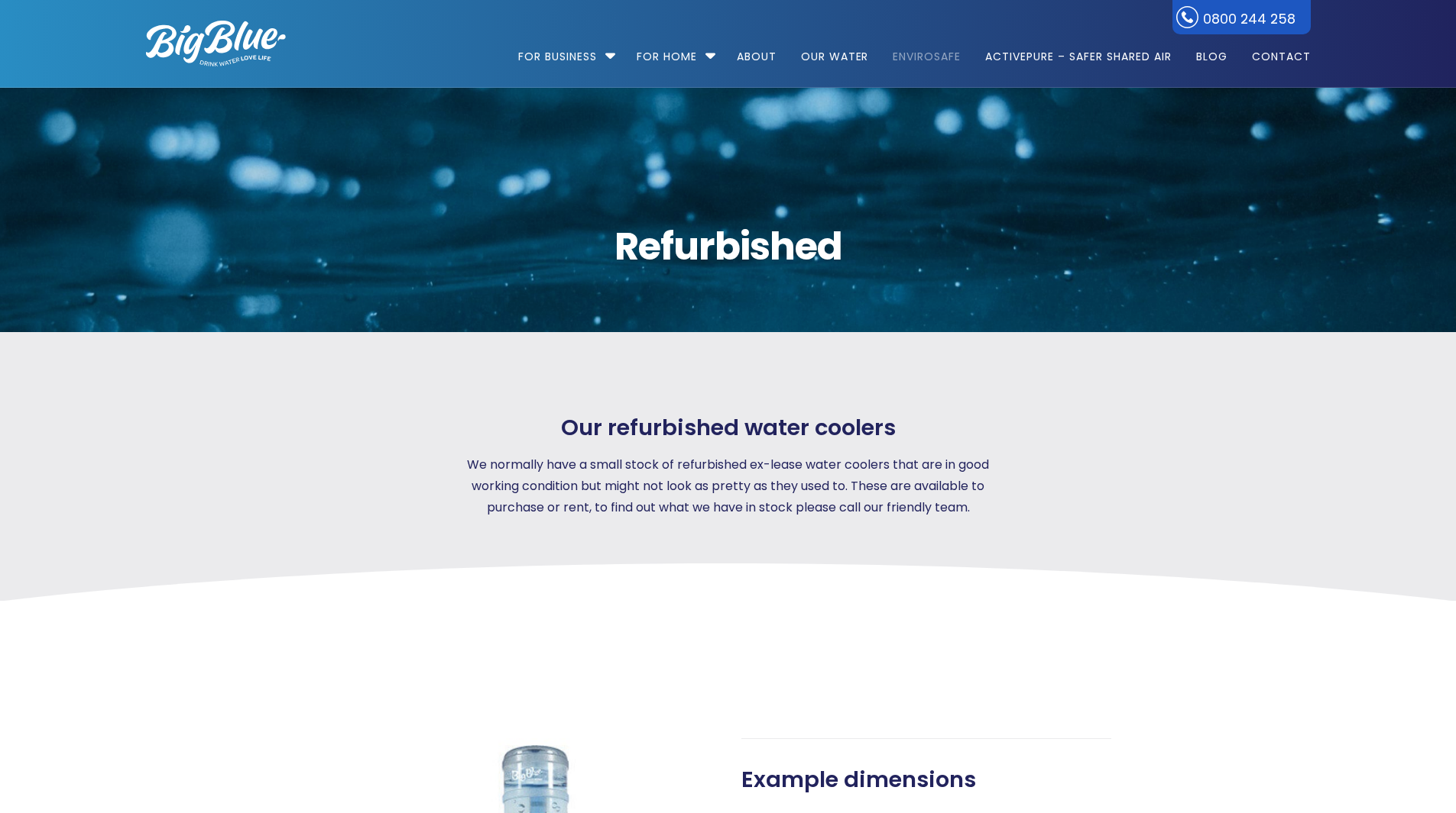
click at [918, 62] on link "EnviroSafe" at bounding box center [926, 49] width 89 height 99
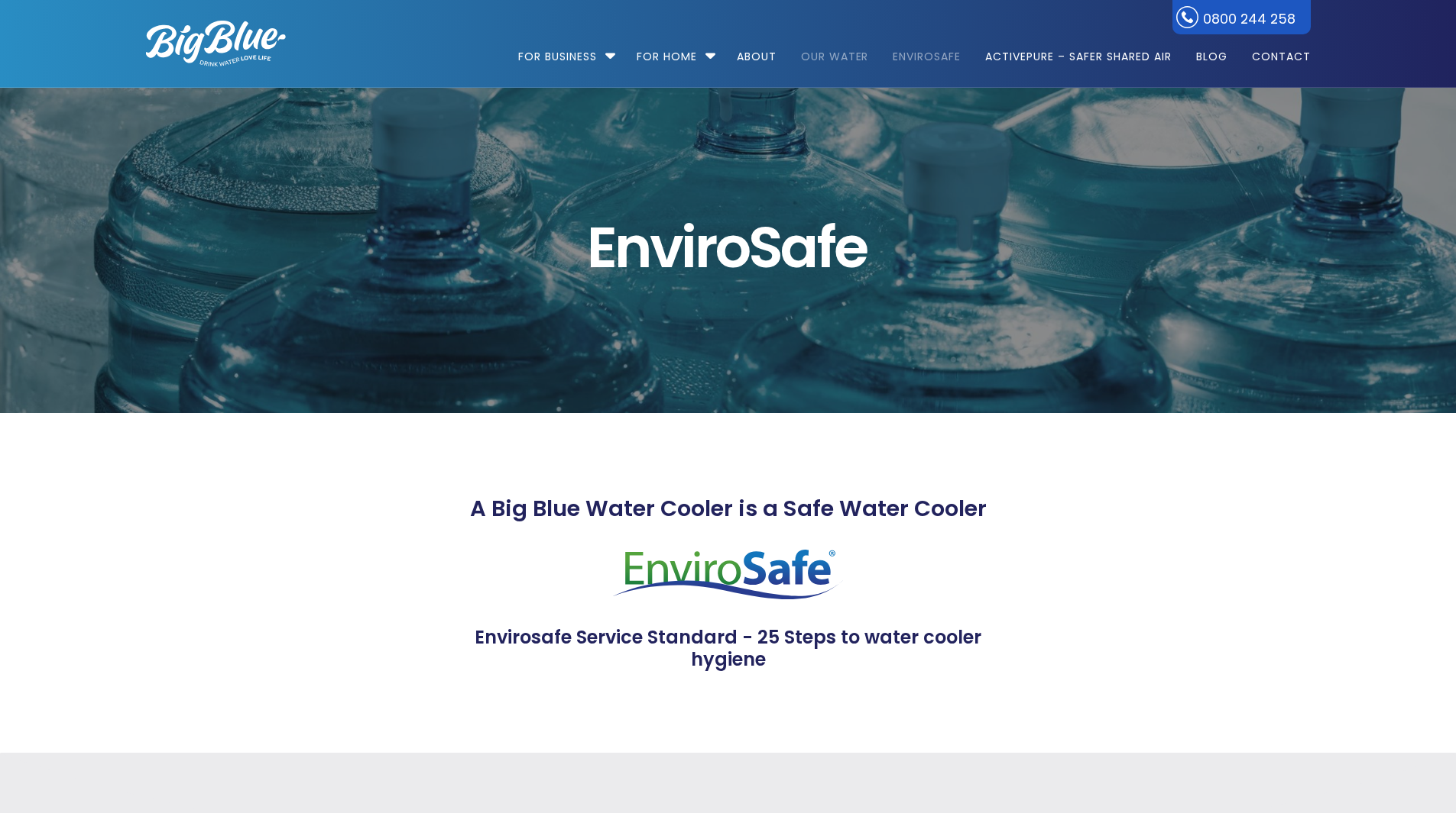
click at [851, 60] on link "Our Water" at bounding box center [835, 49] width 89 height 99
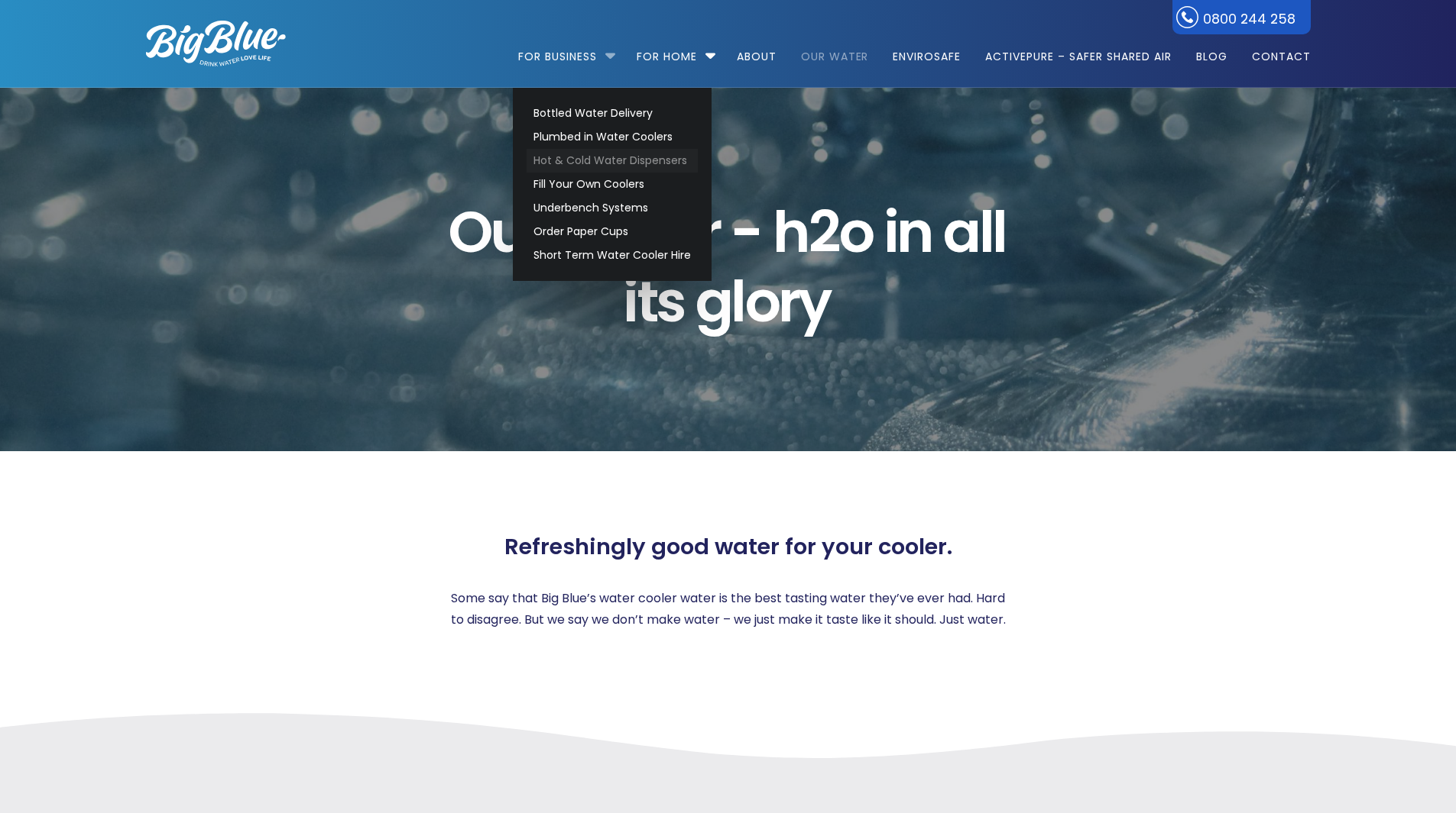
click at [614, 167] on link "Hot & Cold Water Dispensers" at bounding box center [612, 160] width 171 height 24
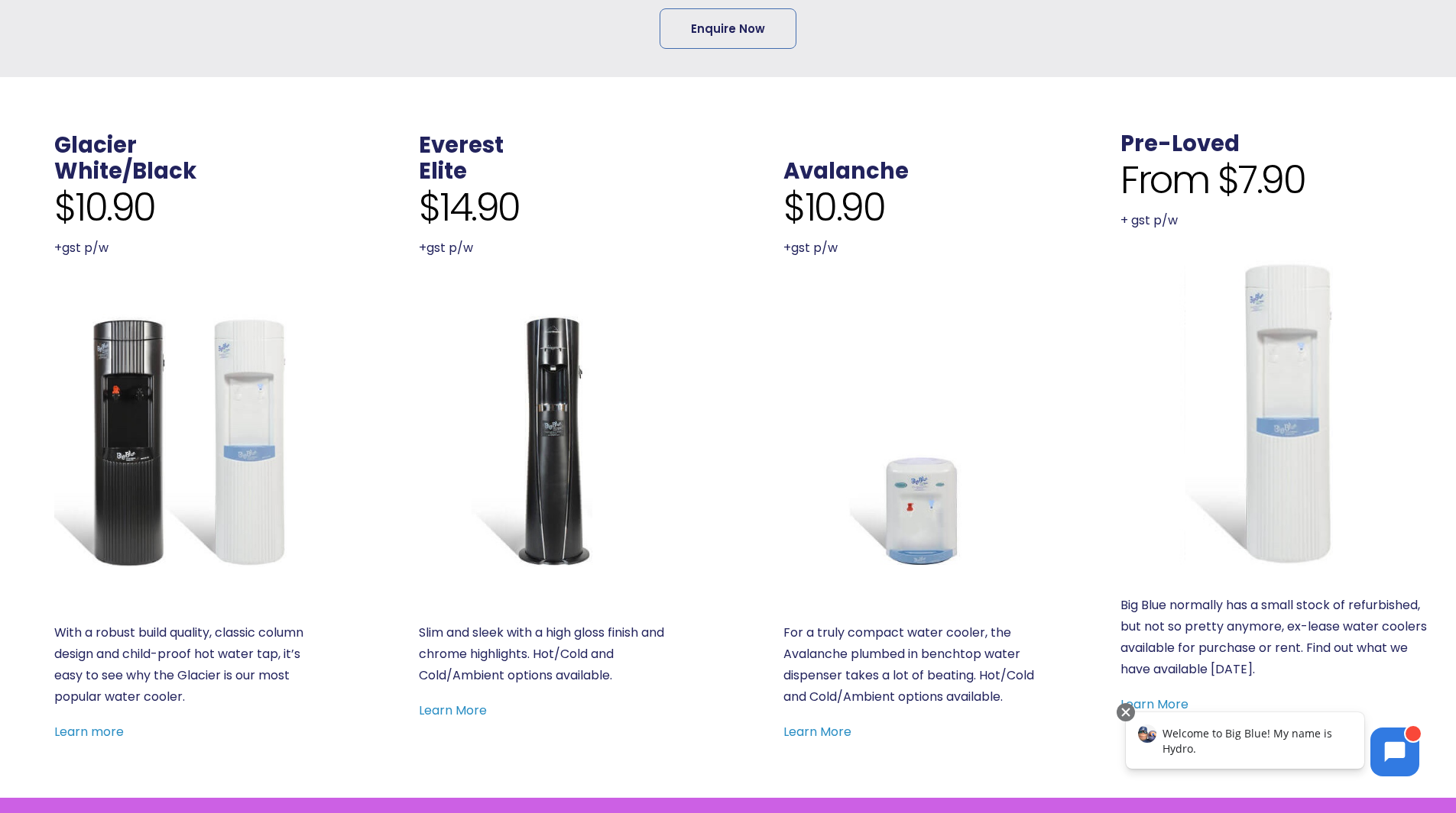
scroll to position [611, 0]
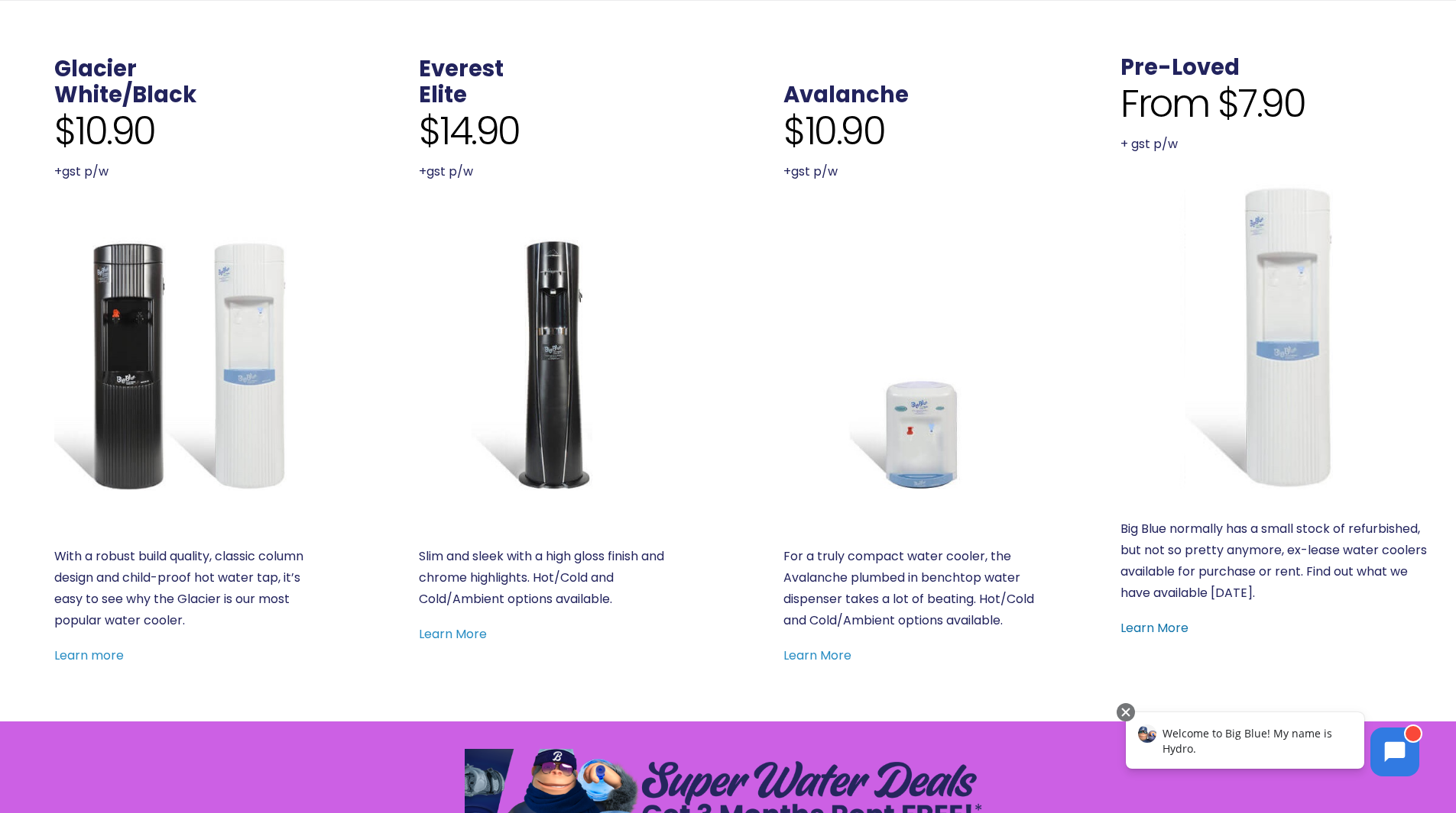
click at [1154, 624] on link "Learn More" at bounding box center [1154, 628] width 68 height 18
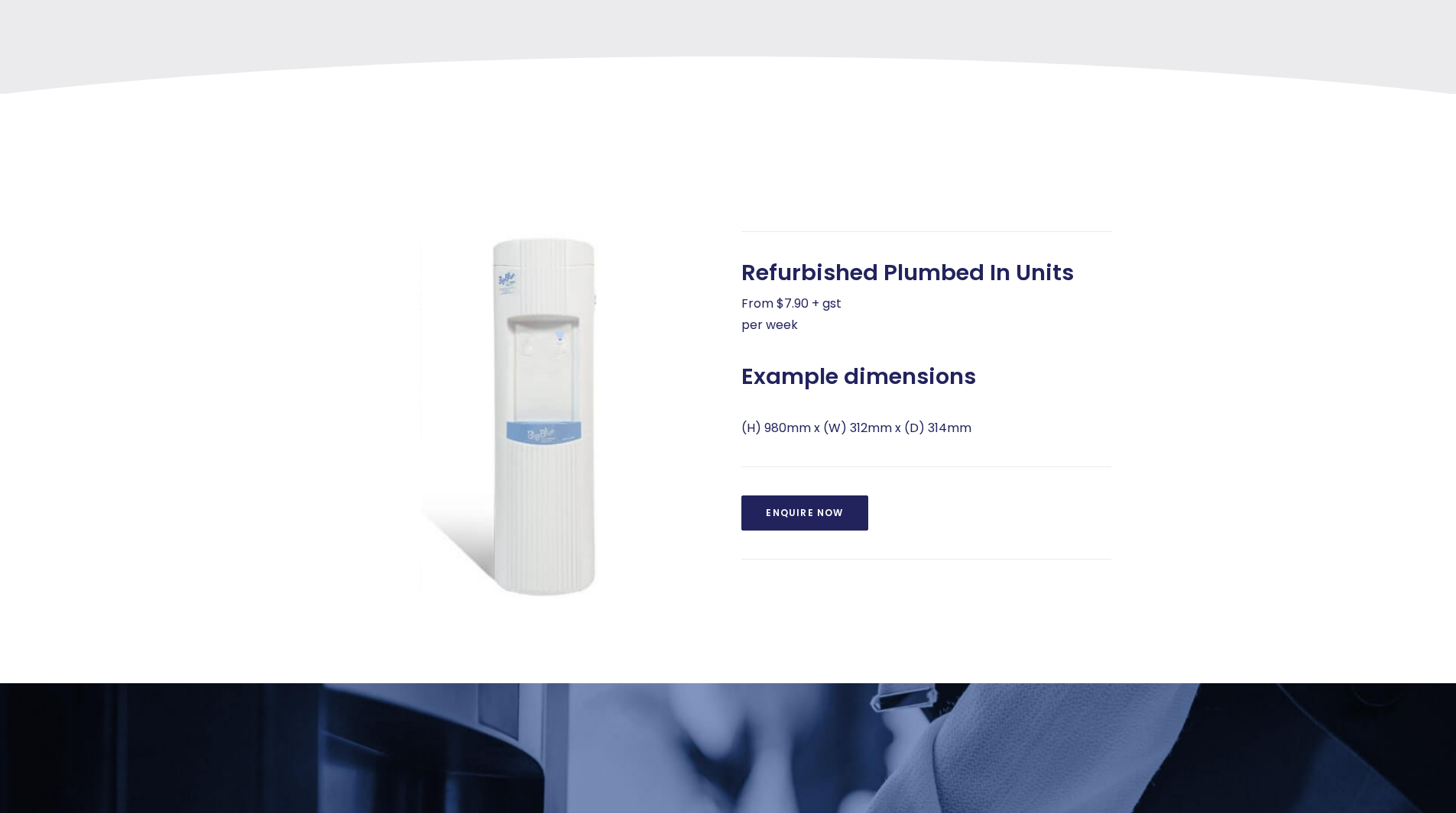
scroll to position [535, 0]
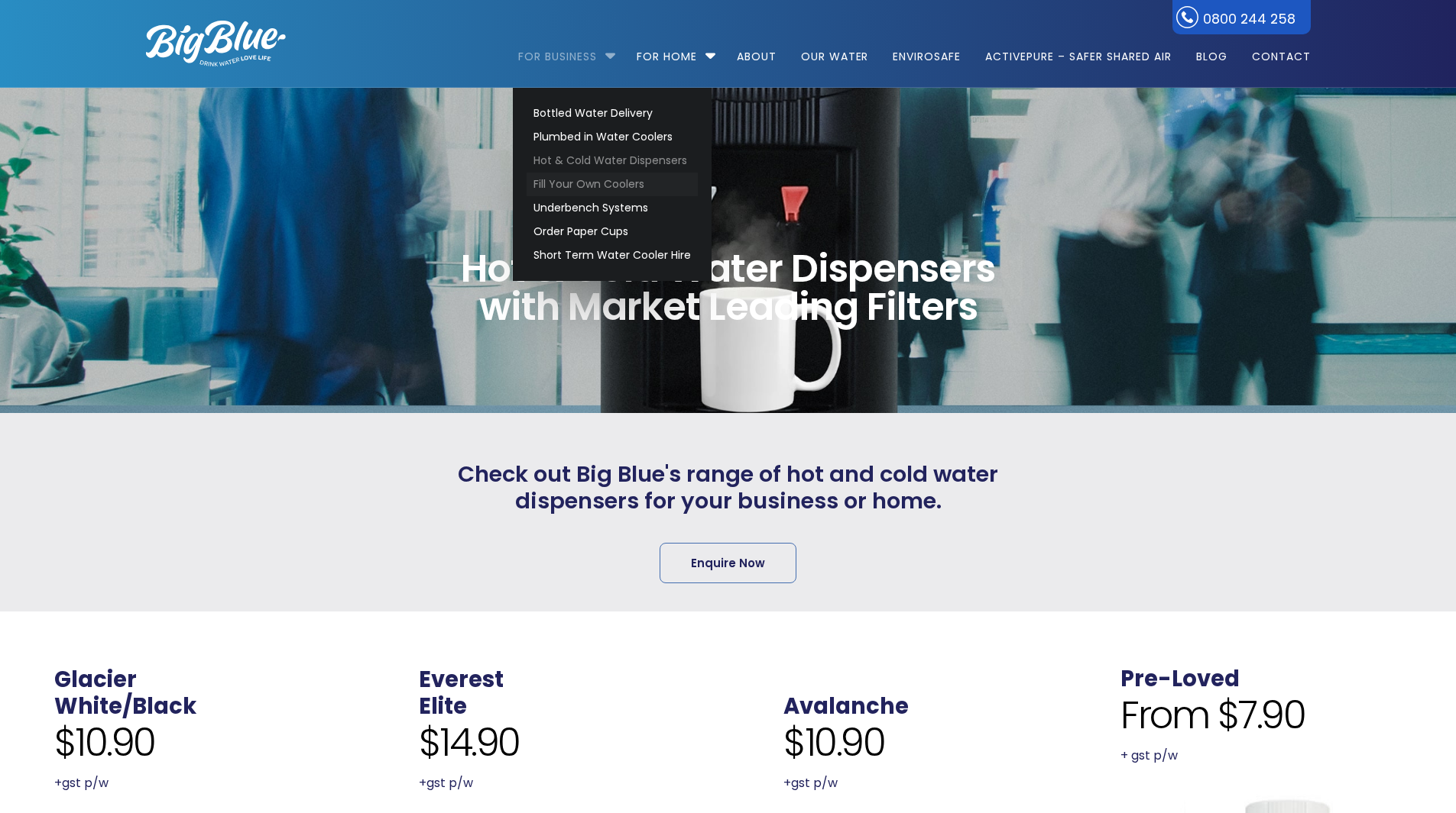
click at [608, 183] on link "Fill Your Own Coolers" at bounding box center [612, 184] width 171 height 24
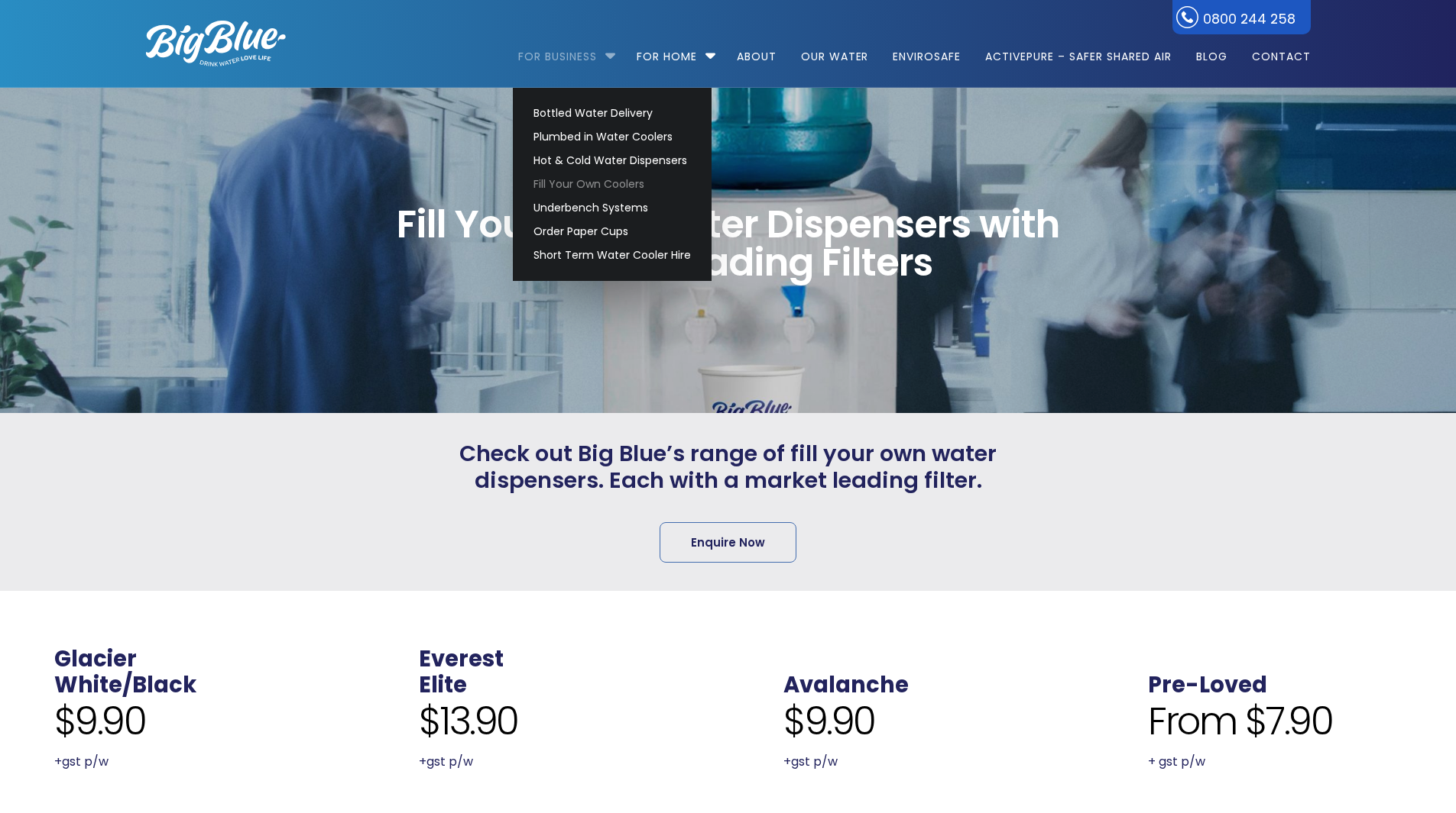
click at [565, 66] on link "For Business" at bounding box center [562, 49] width 89 height 99
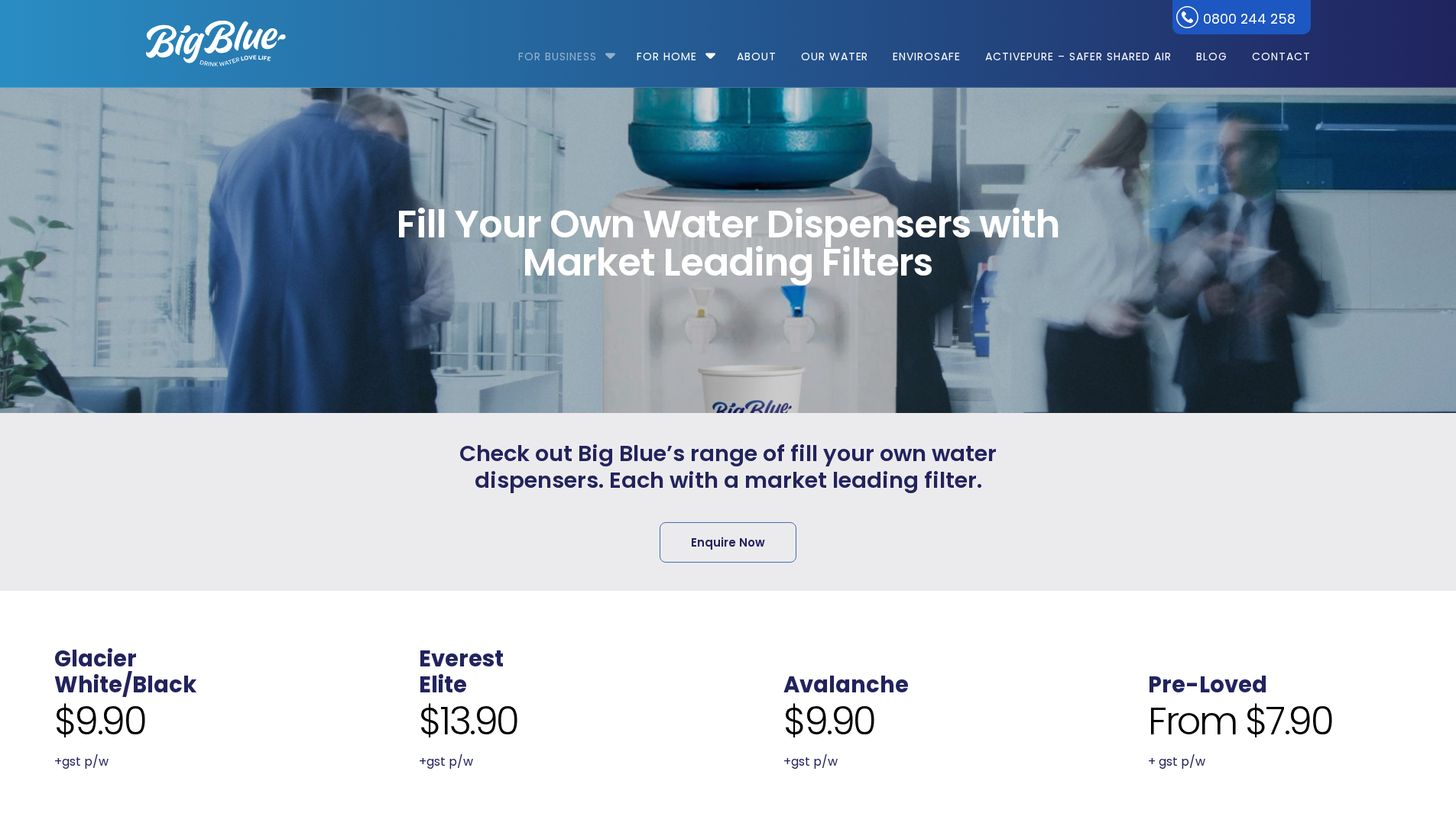
click at [570, 60] on link "For Business" at bounding box center [562, 49] width 89 height 99
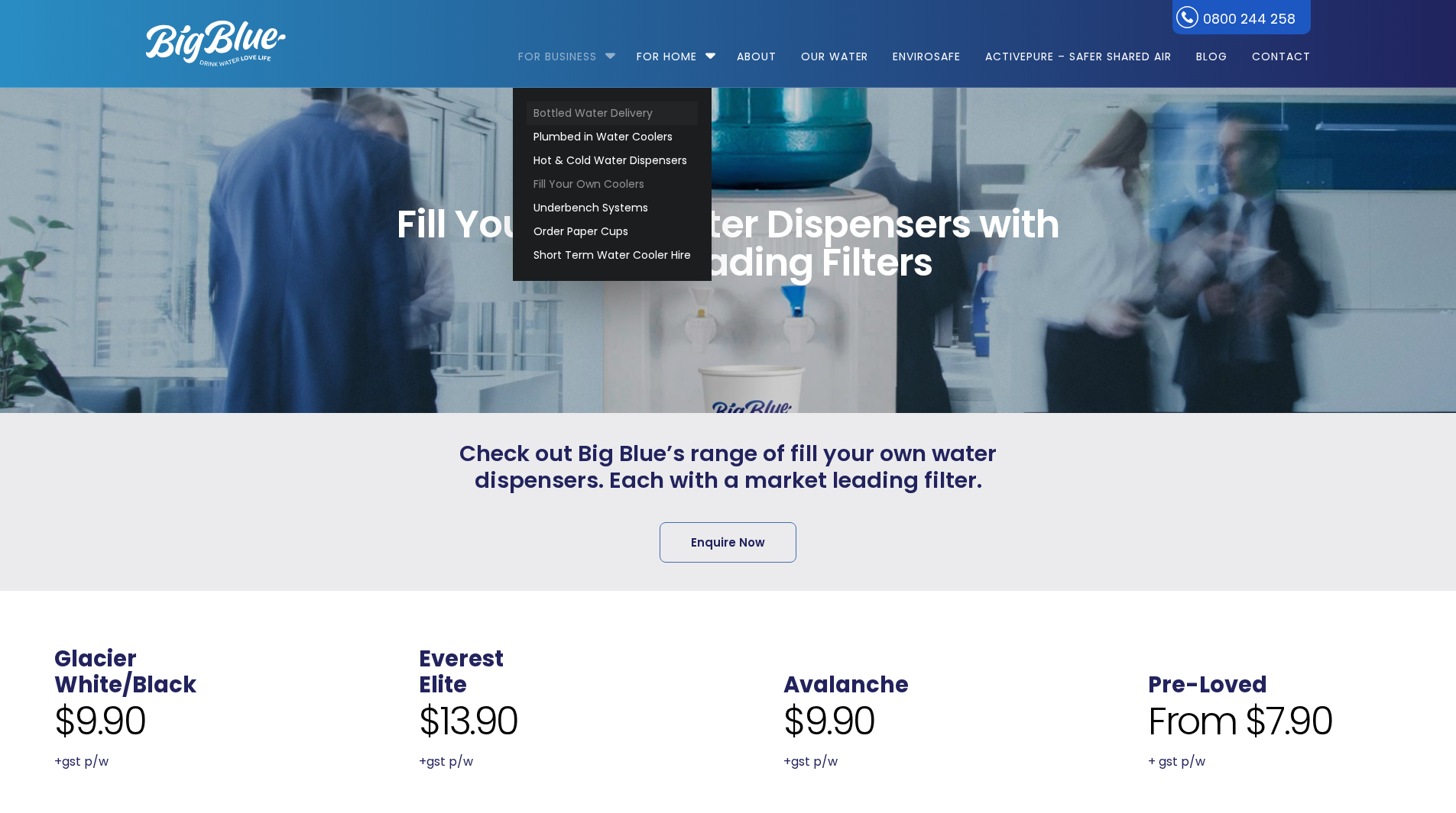
click at [583, 106] on link "Bottled Water Delivery" at bounding box center [612, 113] width 171 height 24
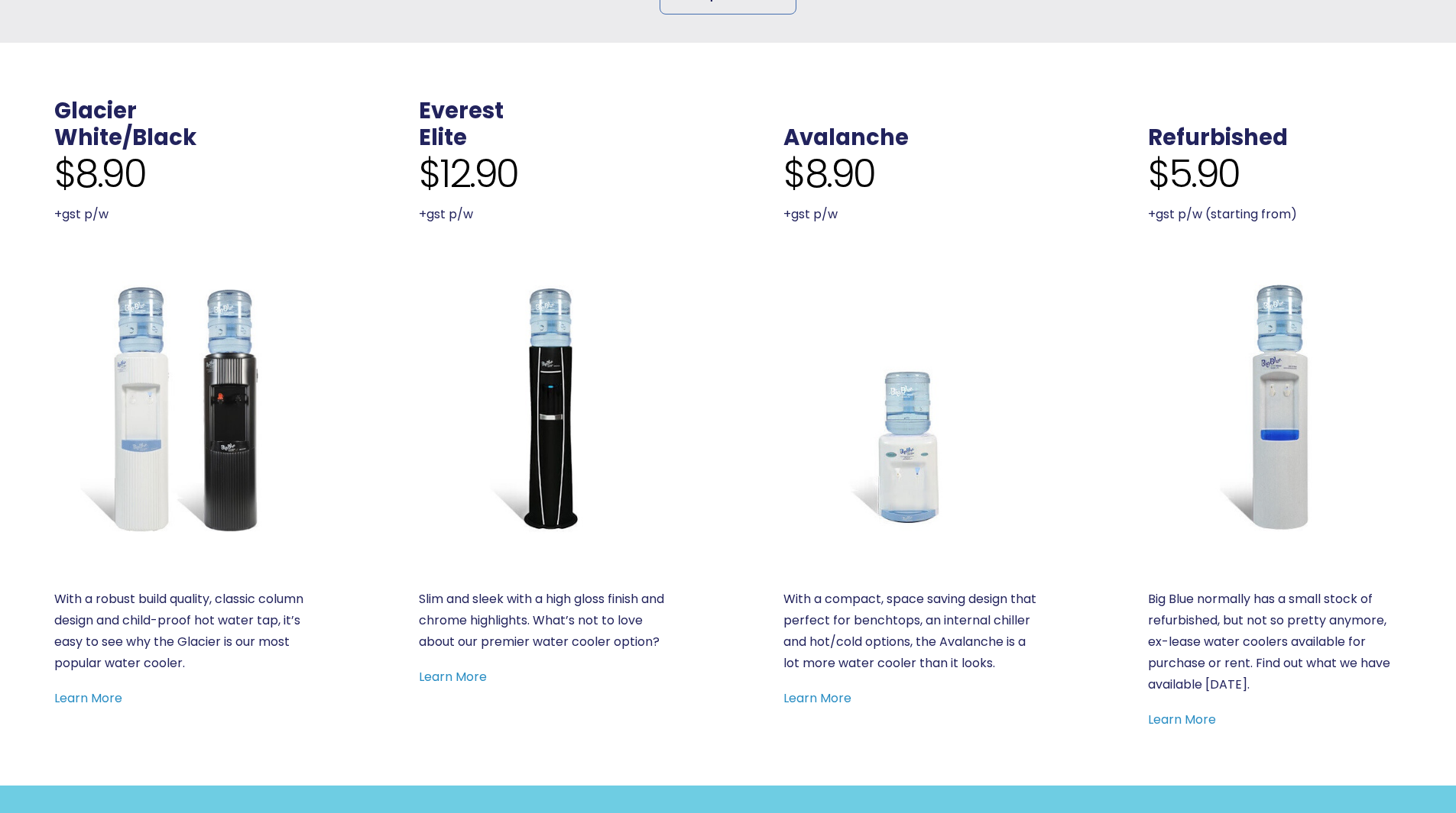
scroll to position [611, 0]
